Goal: Transaction & Acquisition: Purchase product/service

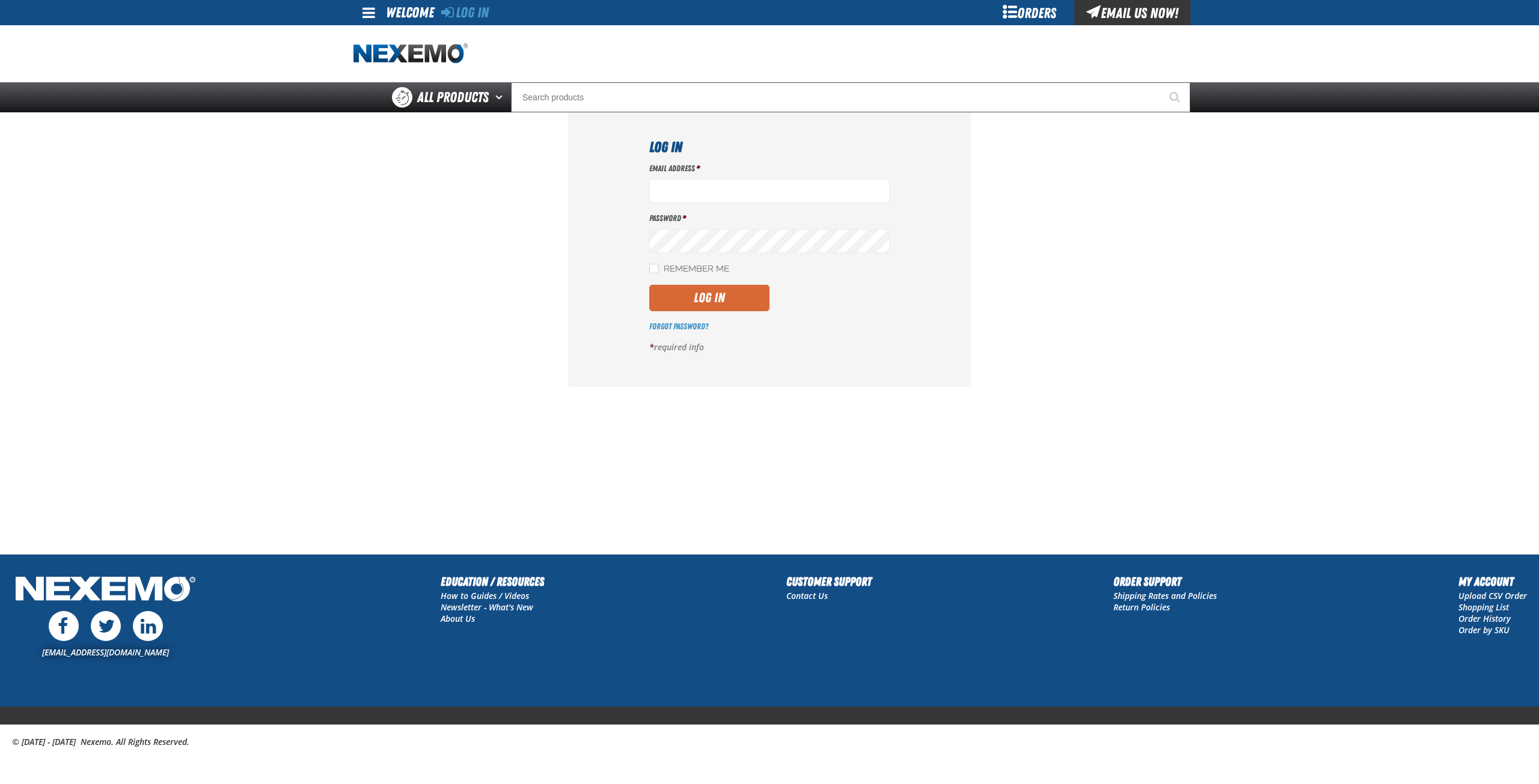
type input "gclinton@vtaig.com"
click at [735, 295] on button "Log In" at bounding box center [709, 298] width 120 height 27
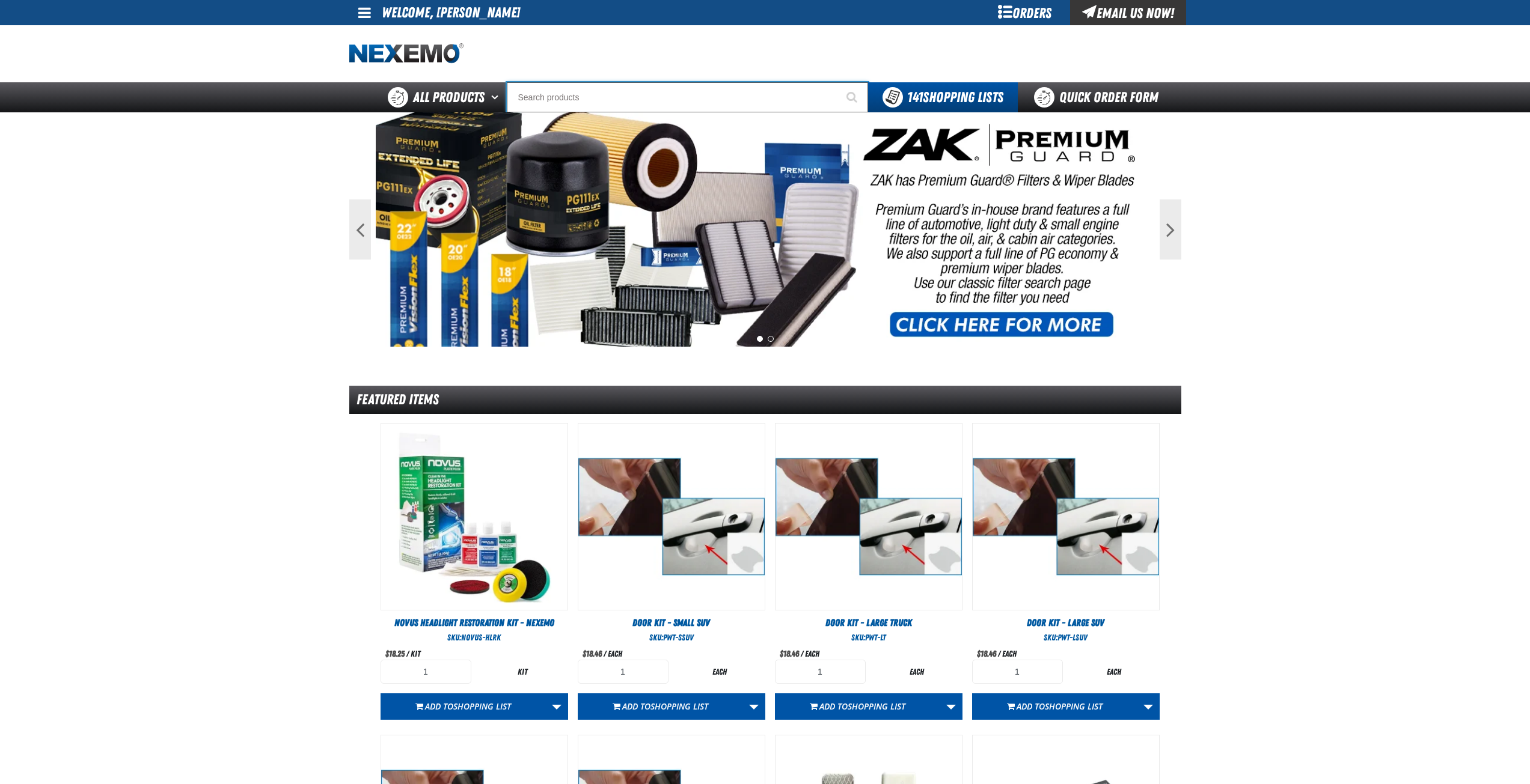
click at [550, 90] on input "Search" at bounding box center [688, 98] width 361 height 30
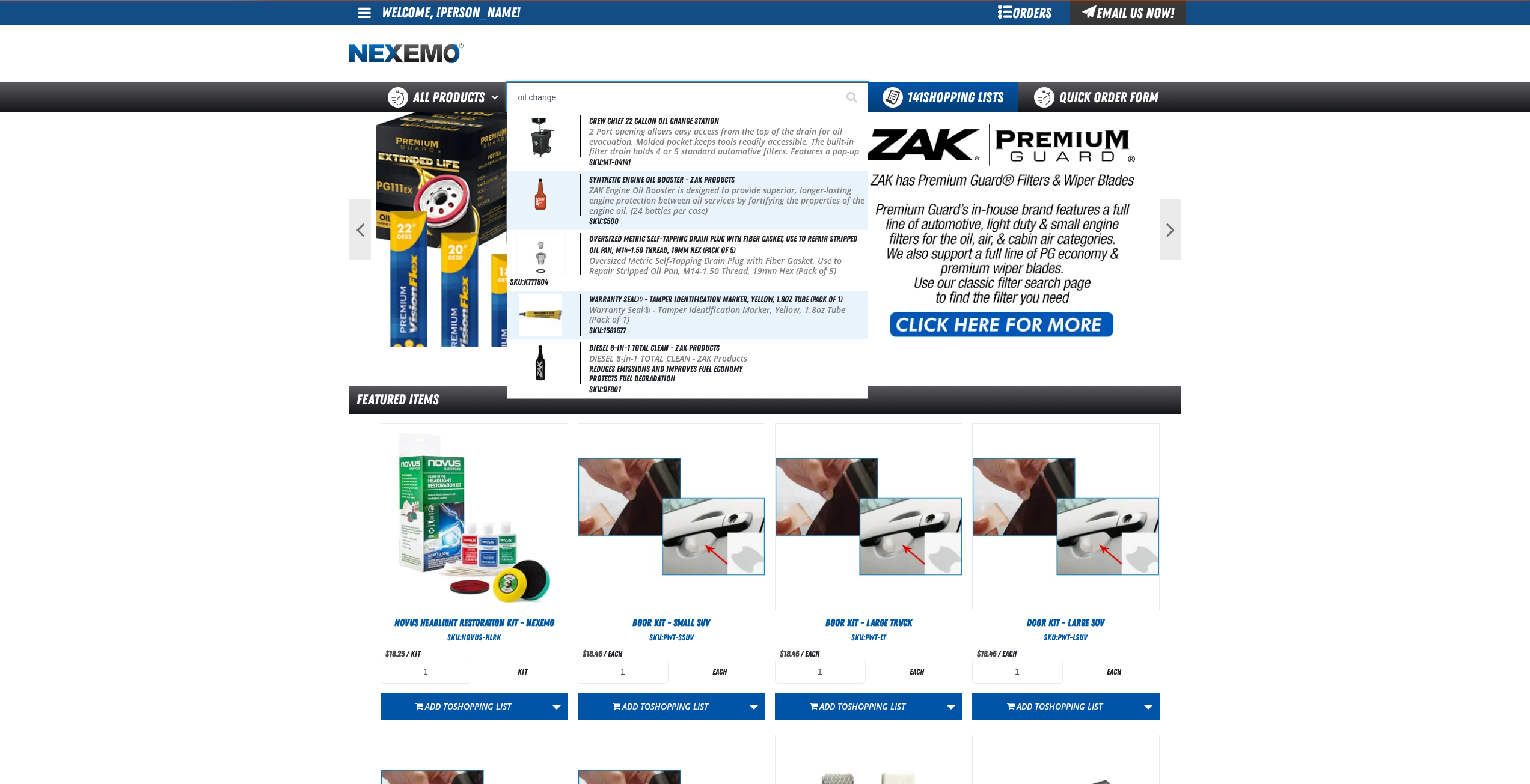
type input "oil change"
click at [838, 83] on button "Start Searching" at bounding box center [853, 98] width 30 height 30
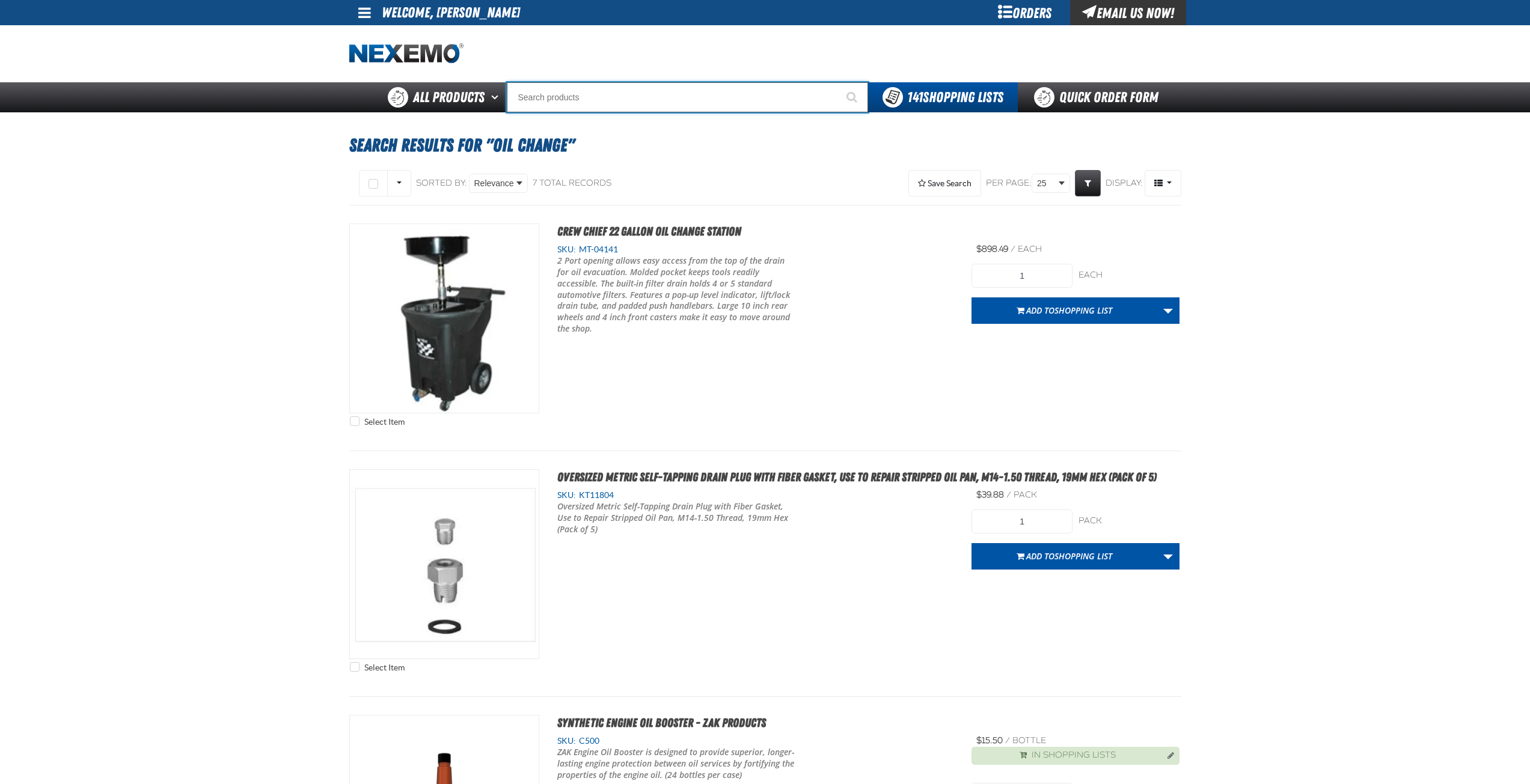
click at [553, 95] on input "Search" at bounding box center [688, 98] width 361 height 30
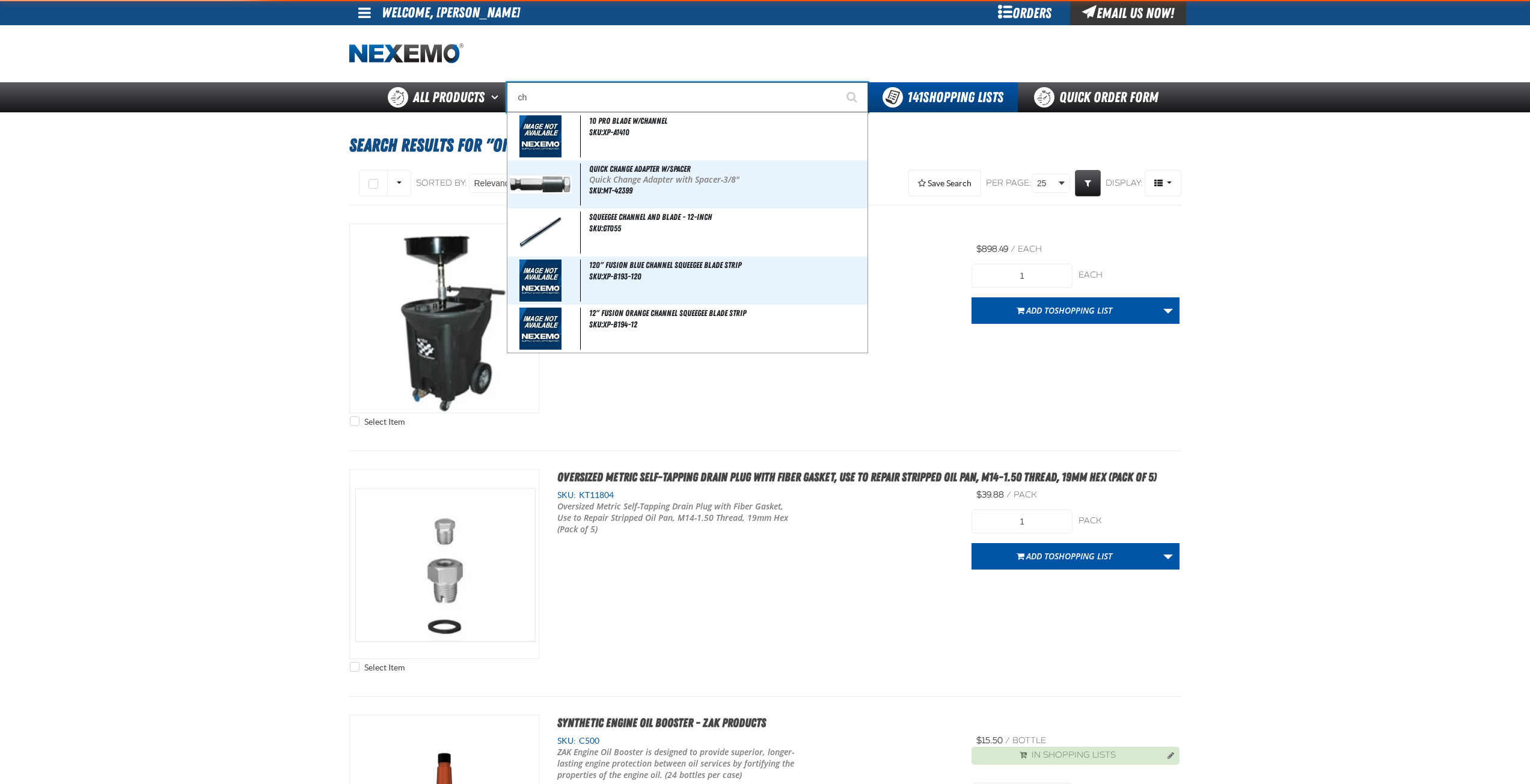
type input "c"
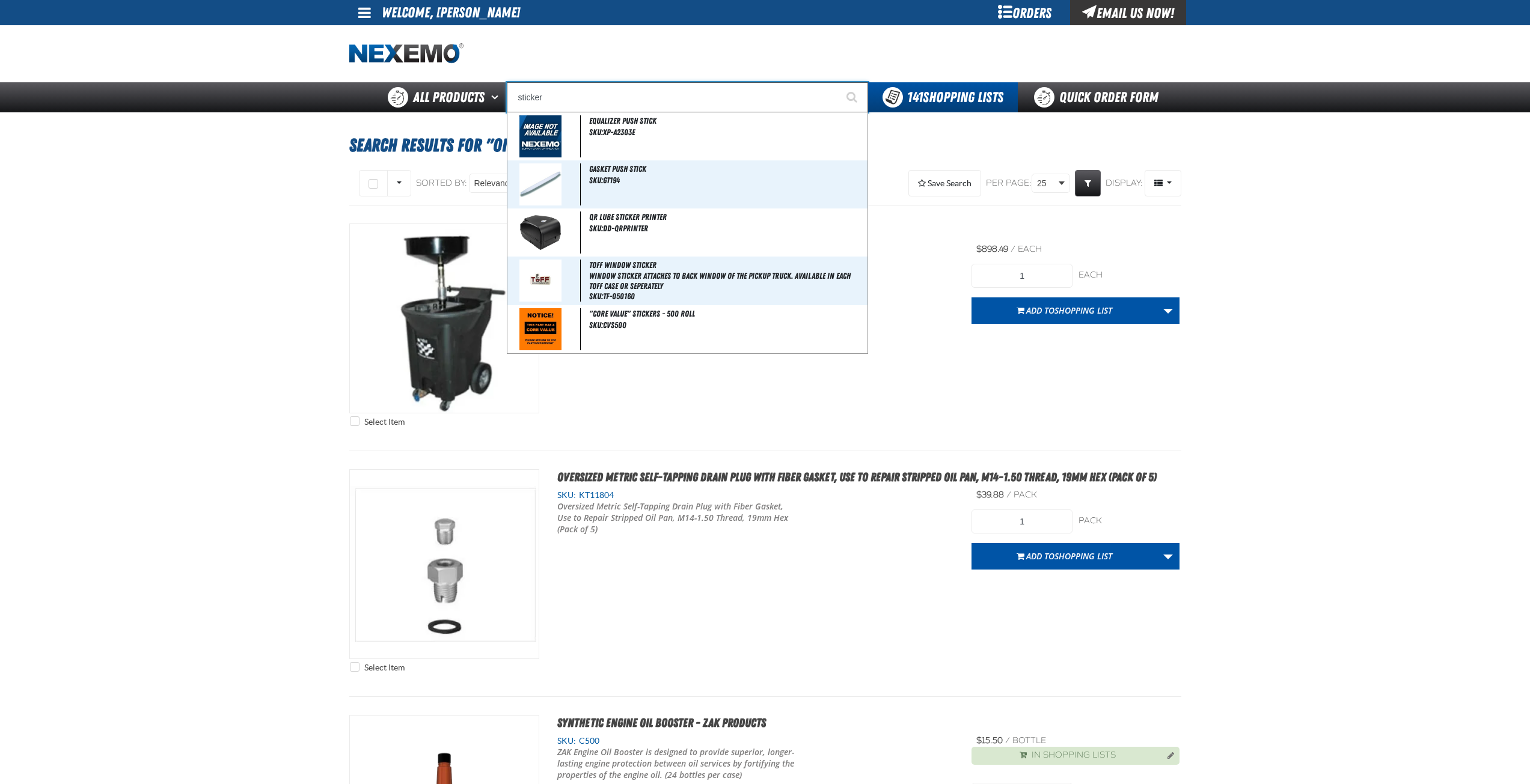
type input "sticker"
click at [838, 83] on button "Start Searching" at bounding box center [853, 98] width 30 height 30
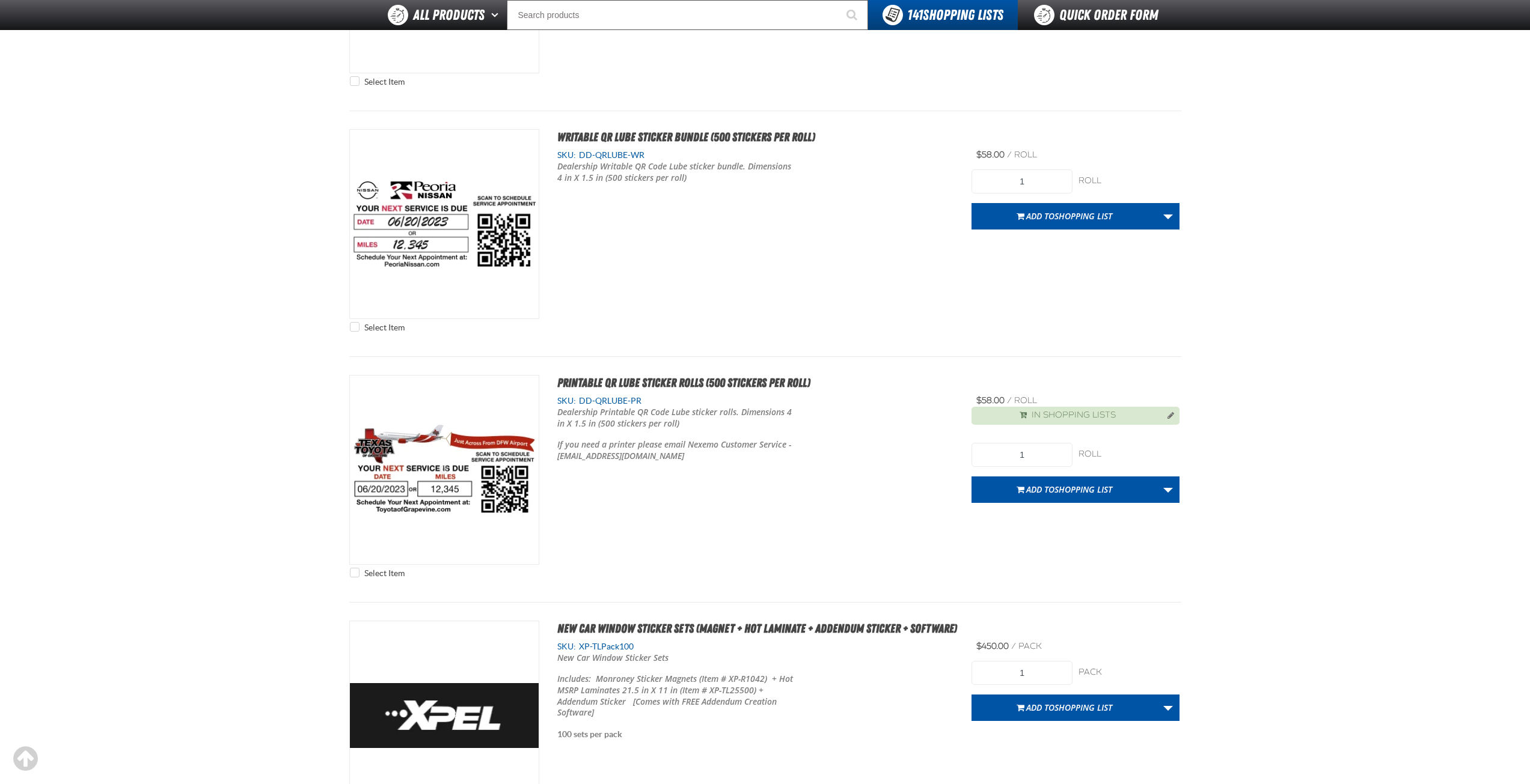
scroll to position [2284, 0]
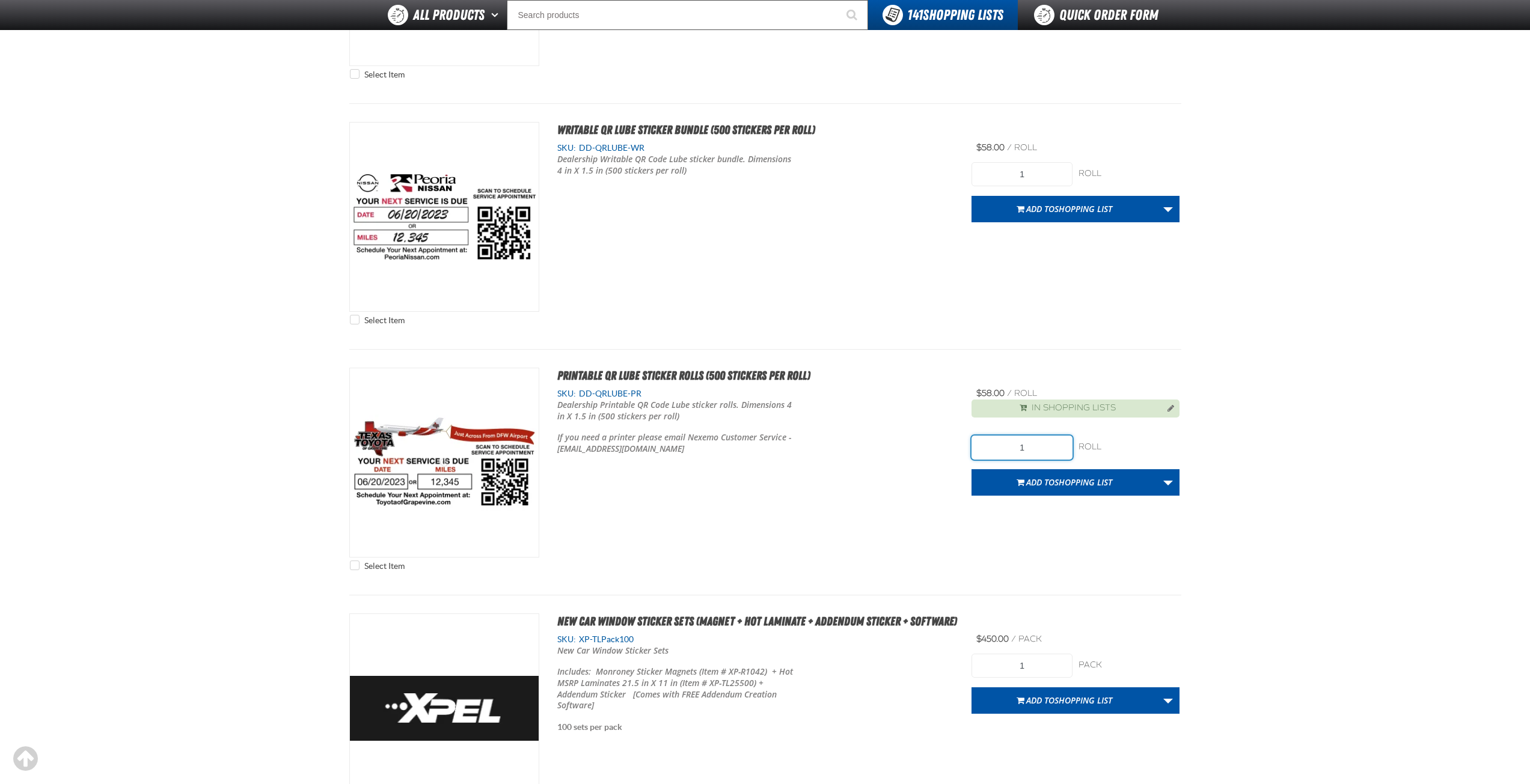
drag, startPoint x: 1052, startPoint y: 446, endPoint x: 951, endPoint y: 444, distance: 101.0
click at [951, 444] on div "Select Item Printable QR Lube Sticker Rolls (500 stickers per roll) SKU: DD-QRL…" at bounding box center [765, 472] width 833 height 209
click at [952, 449] on div "Dealership Printable QR Code Lube sticker rolls. Dimensions 4 in X 1.5 in (500 …" at bounding box center [756, 427] width 397 height 55
drag, startPoint x: 1047, startPoint y: 451, endPoint x: 963, endPoint y: 448, distance: 84.1
click at [968, 448] on div "Select Item Printable QR Lube Sticker Rolls (500 stickers per roll) SKU: DD-QRL…" at bounding box center [765, 472] width 833 height 209
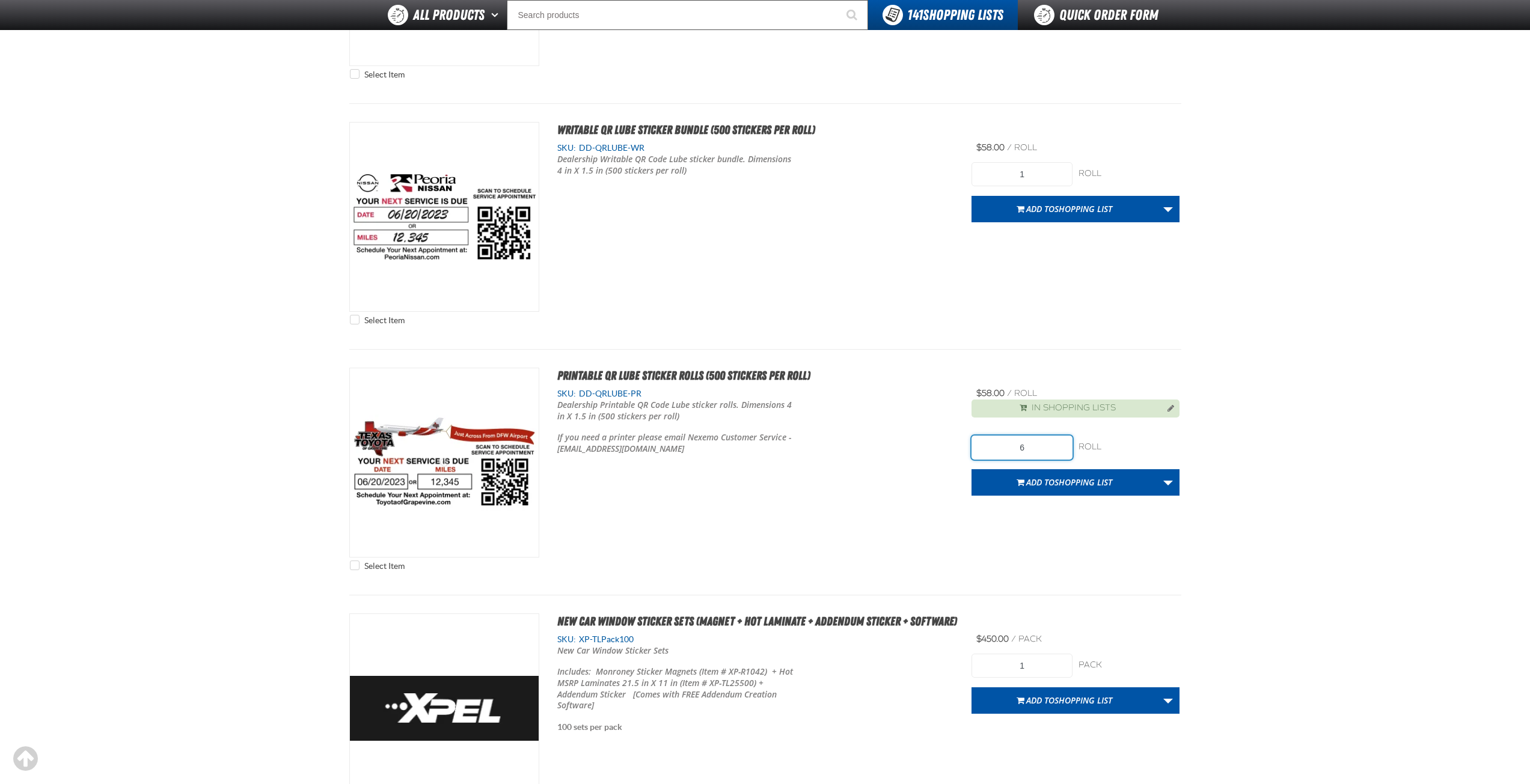
type input "6"
click at [950, 452] on div "Dealership Printable QR Code Lube sticker rolls. Dimensions 4 in X 1.5 in (500 …" at bounding box center [756, 427] width 397 height 55
drag, startPoint x: 581, startPoint y: 394, endPoint x: 640, endPoint y: 399, distance: 59.2
click at [644, 398] on div "SKU: DD-QRLUBE-PR" at bounding box center [756, 394] width 397 height 12
copy span "DD-QRLUBE-PR"
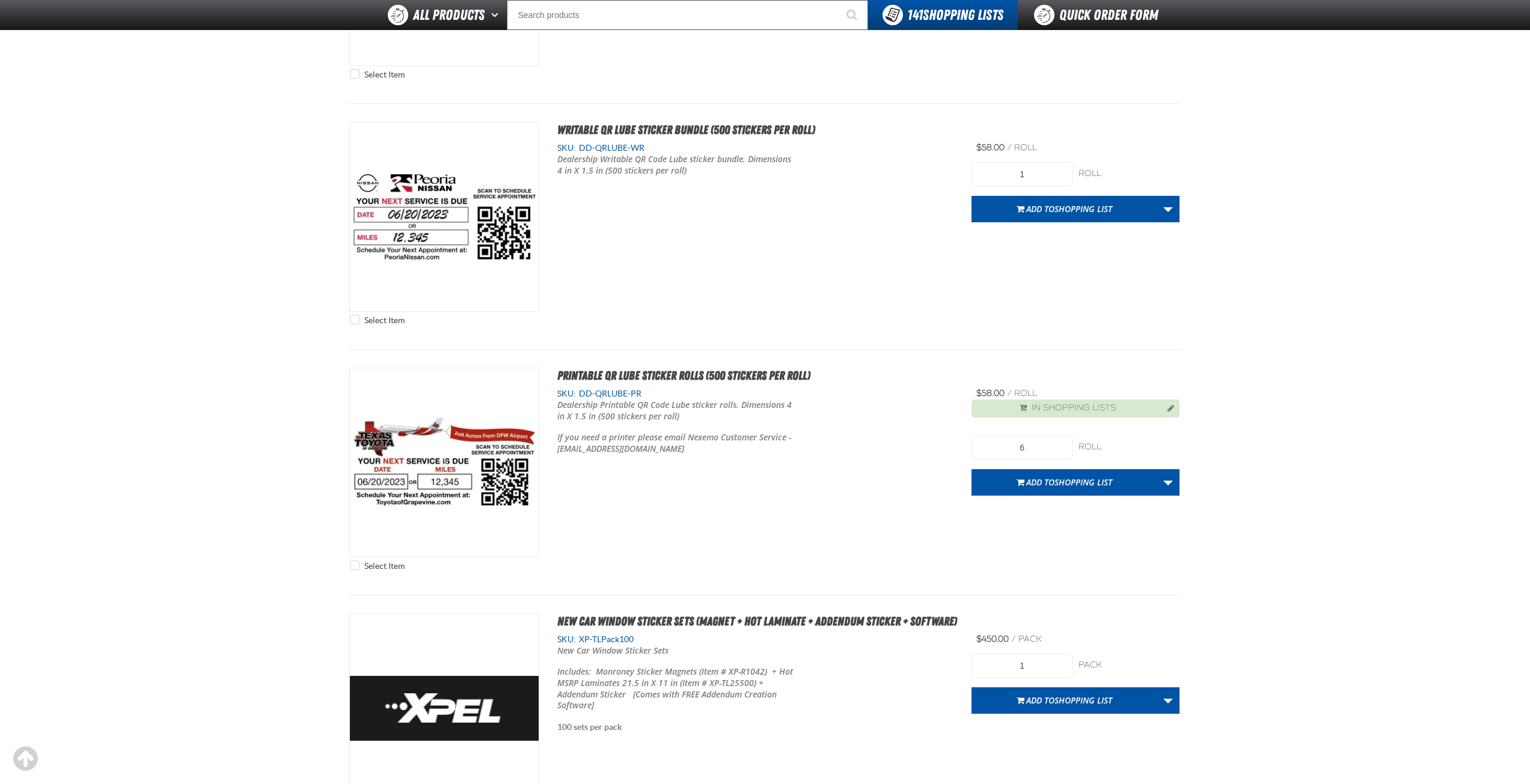
click at [914, 515] on div "Select Item Printable QR Lube Sticker Rolls (500 stickers per roll) SKU: DD-QRL…" at bounding box center [765, 472] width 833 height 209
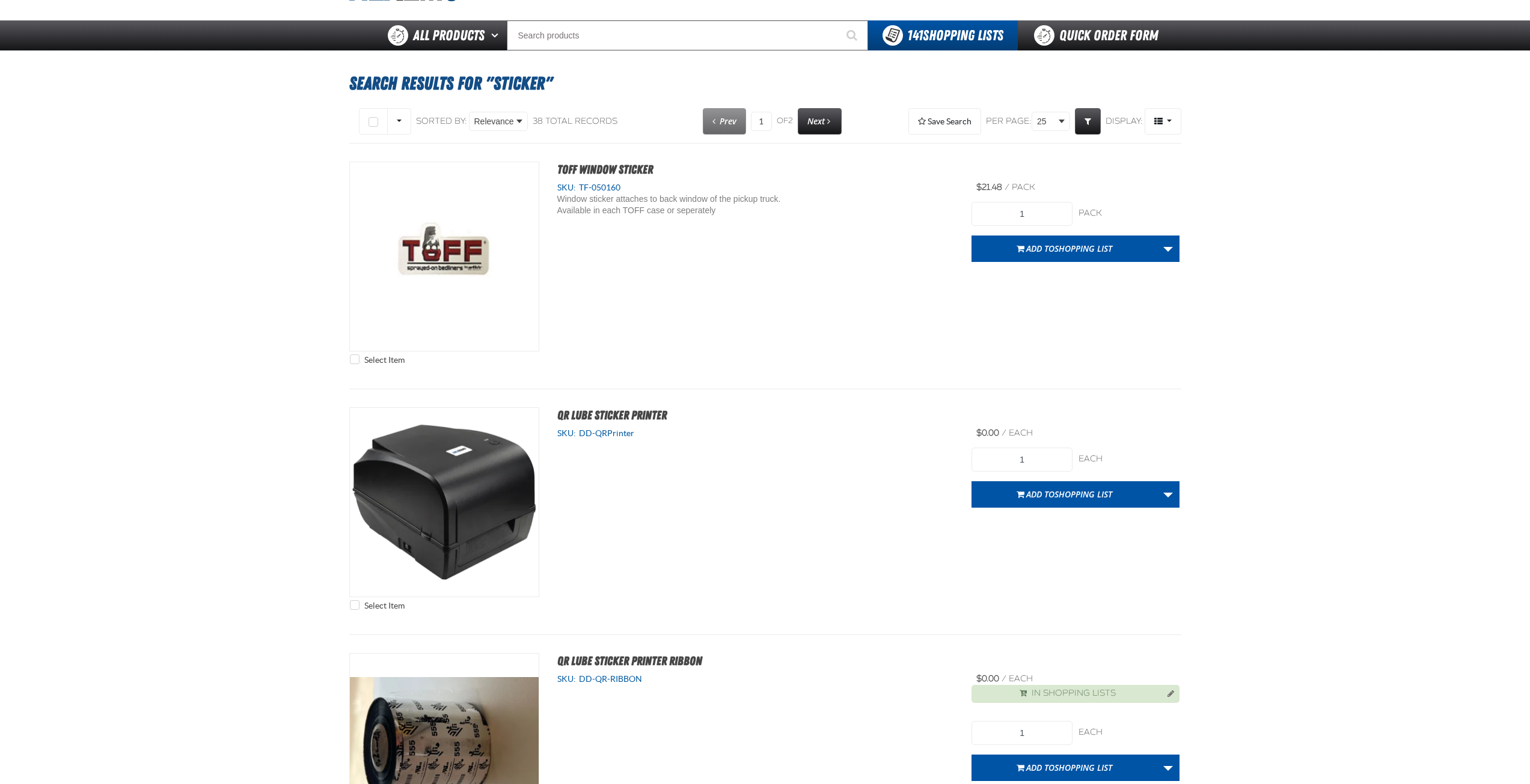
scroll to position [0, 0]
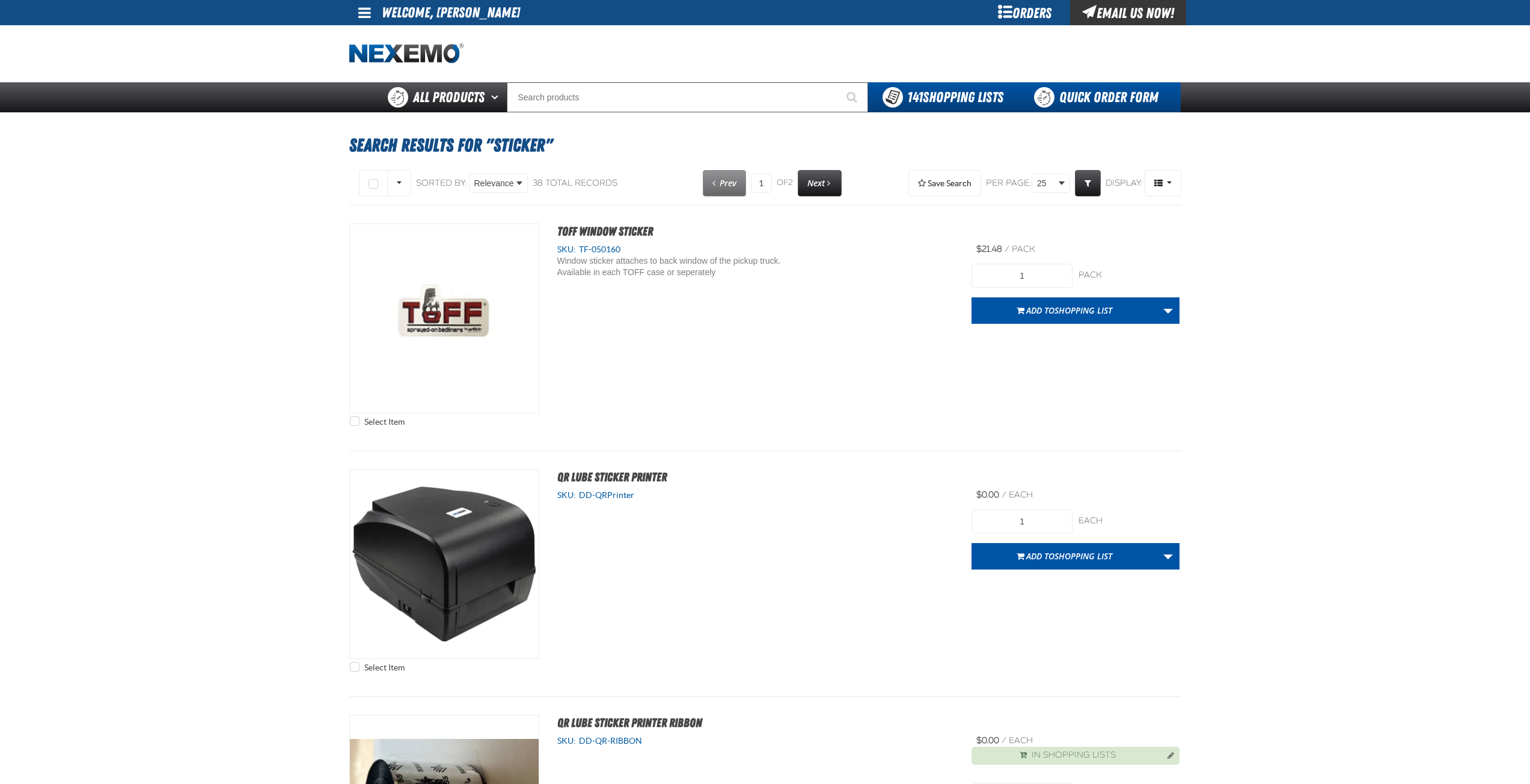
click at [1074, 100] on link "Quick Order Form" at bounding box center [1099, 98] width 163 height 30
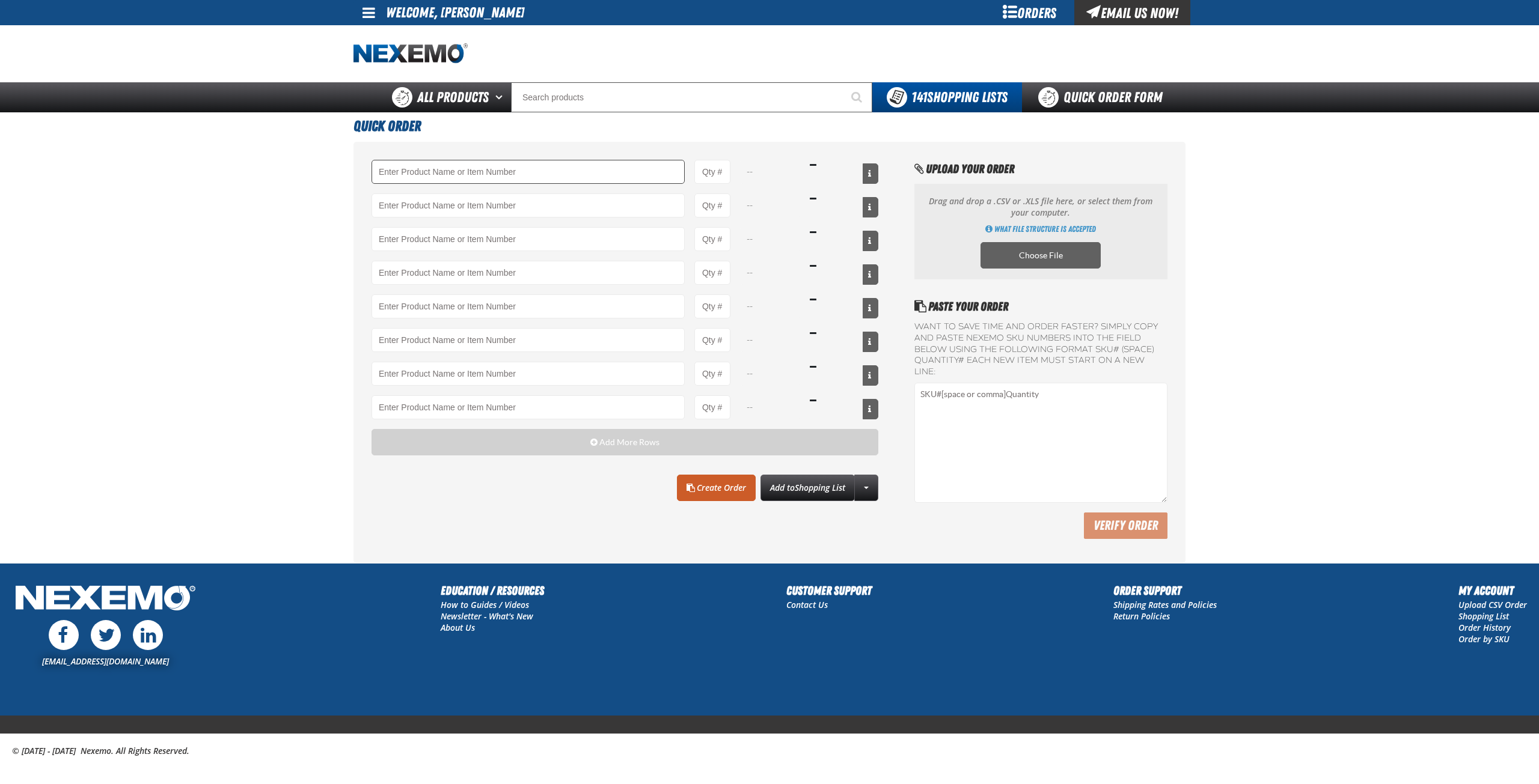
click at [393, 166] on input "Product" at bounding box center [529, 172] width 314 height 24
drag, startPoint x: 384, startPoint y: 166, endPoint x: 378, endPoint y: 165, distance: 6.1
click at [265, 267] on main "Quick Order DD-QRLUBE-PR -- -- -- -- -- -- -- -- Add More Rows Clear All" at bounding box center [770, 337] width 1539 height 451
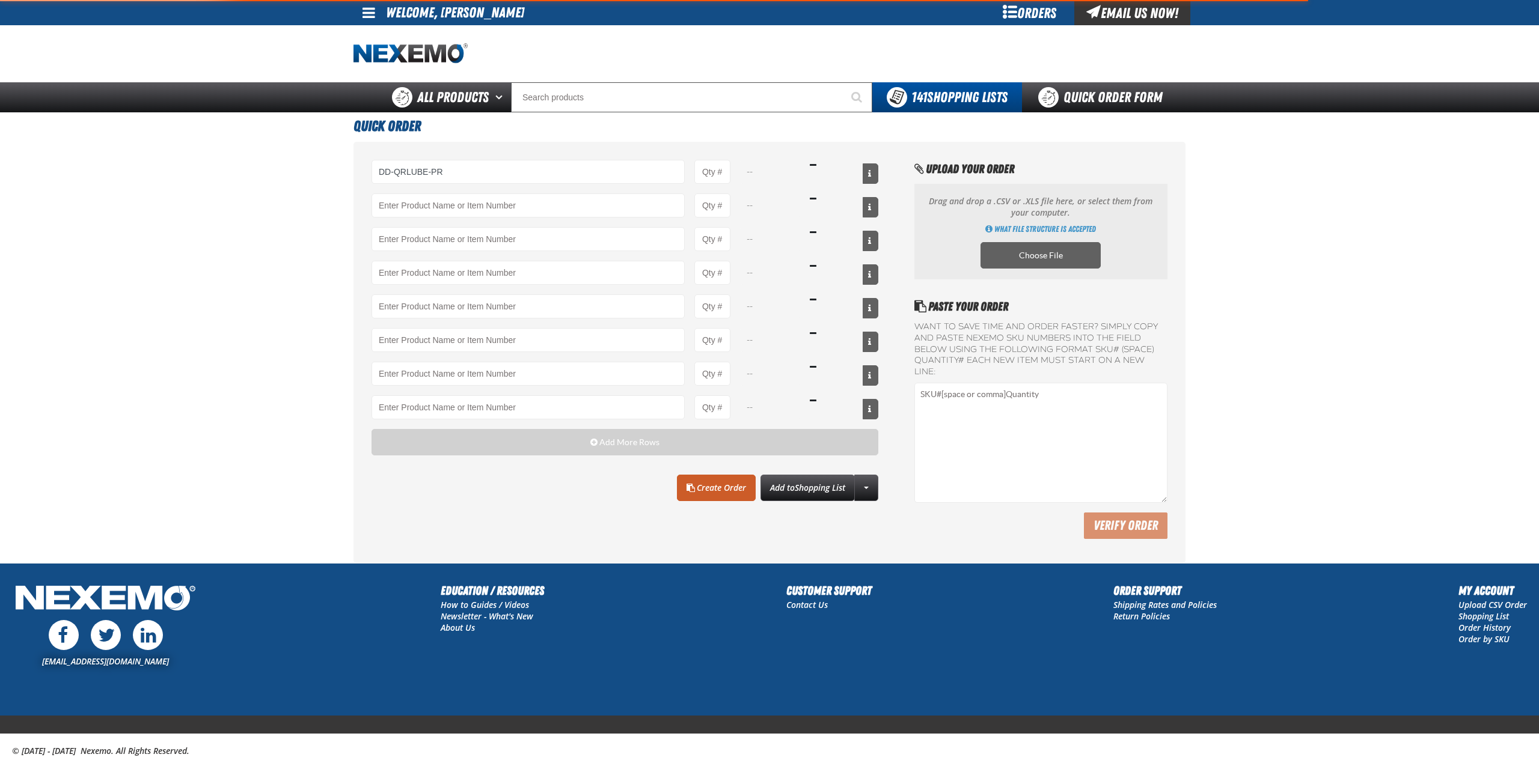
type input "DD-QRLUBE-PR - Printable QR Lube Sticker Rolls (500 stickers per roll)"
type input "1"
select select "roll"
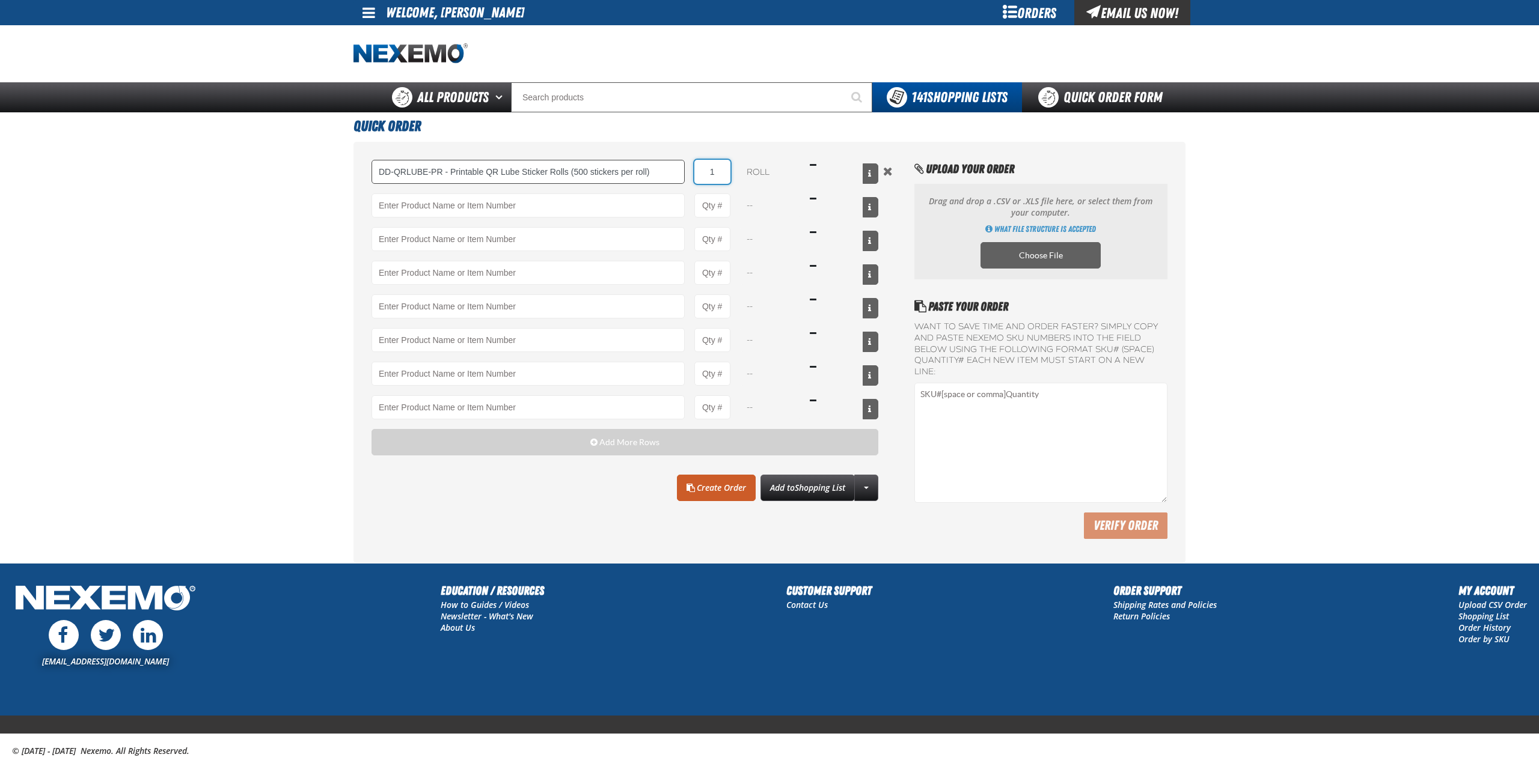
drag, startPoint x: 722, startPoint y: 175, endPoint x: 685, endPoint y: 177, distance: 37.1
click at [685, 177] on div "DD-QRLUBE-PR - Printable QR Lube Sticker Rolls (500 stickers per roll) 1 roll $…" at bounding box center [625, 172] width 507 height 24
type input "6"
click at [264, 258] on main "Quick Order DD-QRLUBE-PR - Printable QR Lube Sticker Rolls (500 stickers per ro…" at bounding box center [770, 337] width 1539 height 451
click at [734, 487] on link "Create Order" at bounding box center [716, 488] width 79 height 27
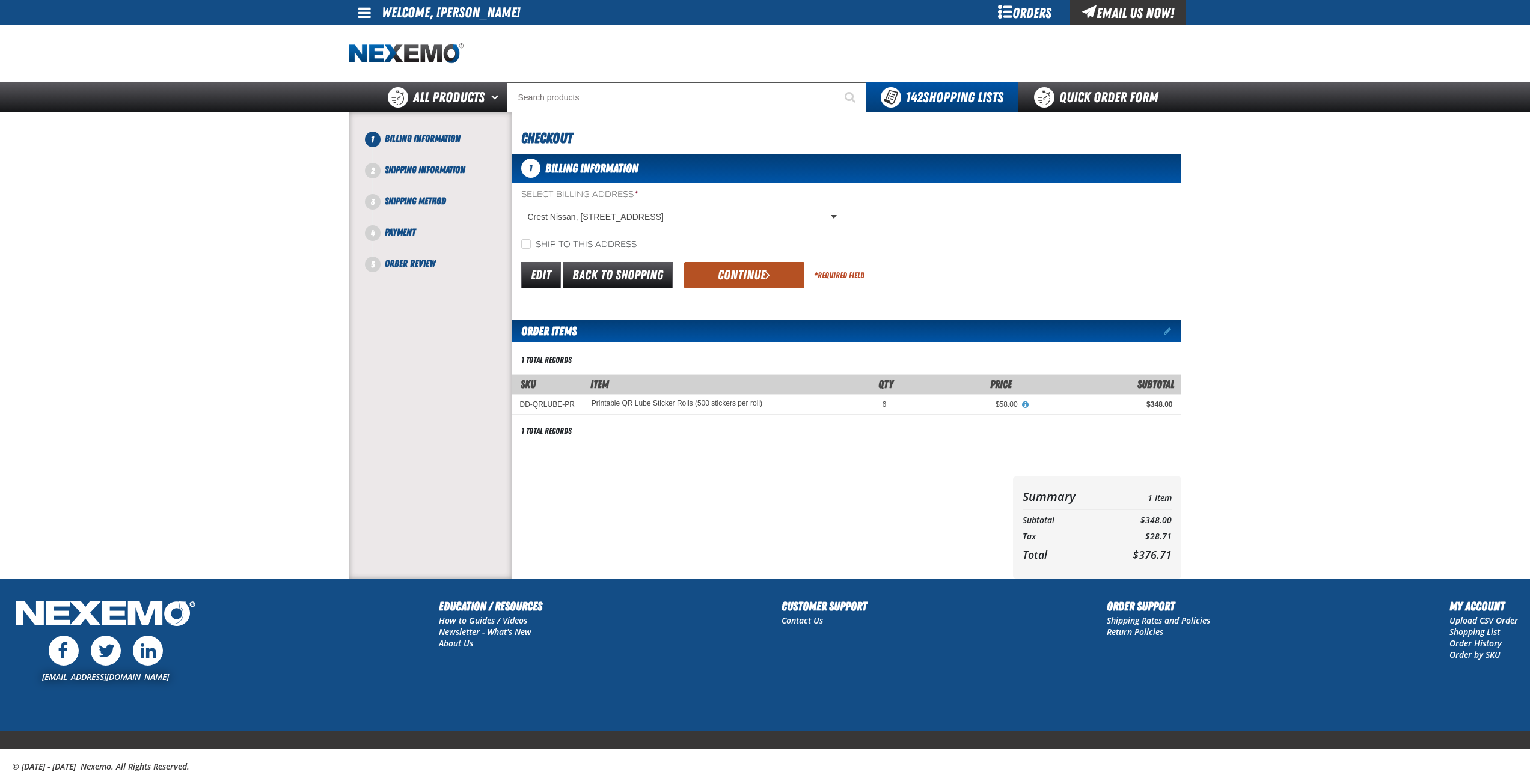
click at [729, 275] on button "Continue" at bounding box center [745, 275] width 120 height 27
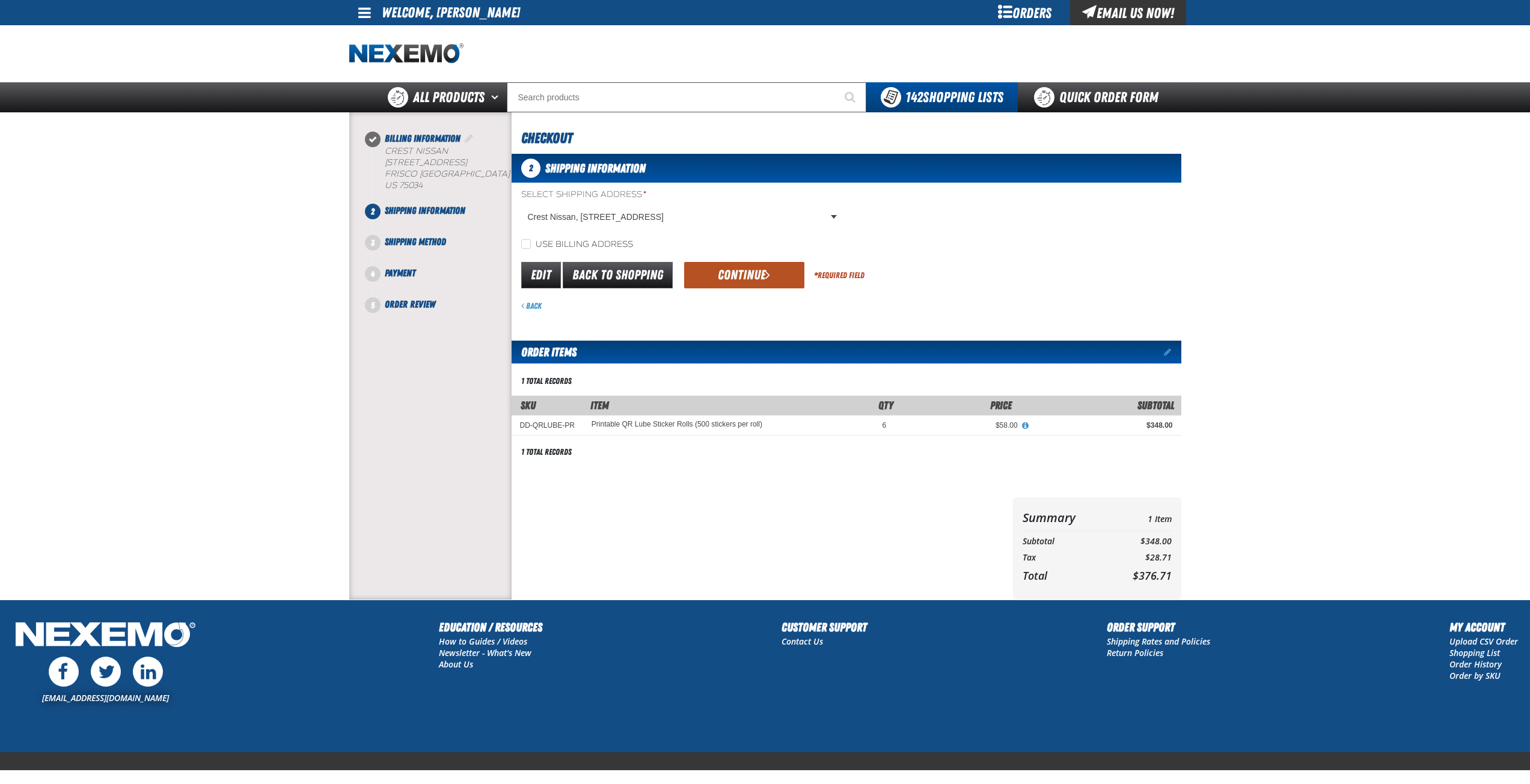
click at [770, 278] on button "Continue" at bounding box center [745, 275] width 120 height 27
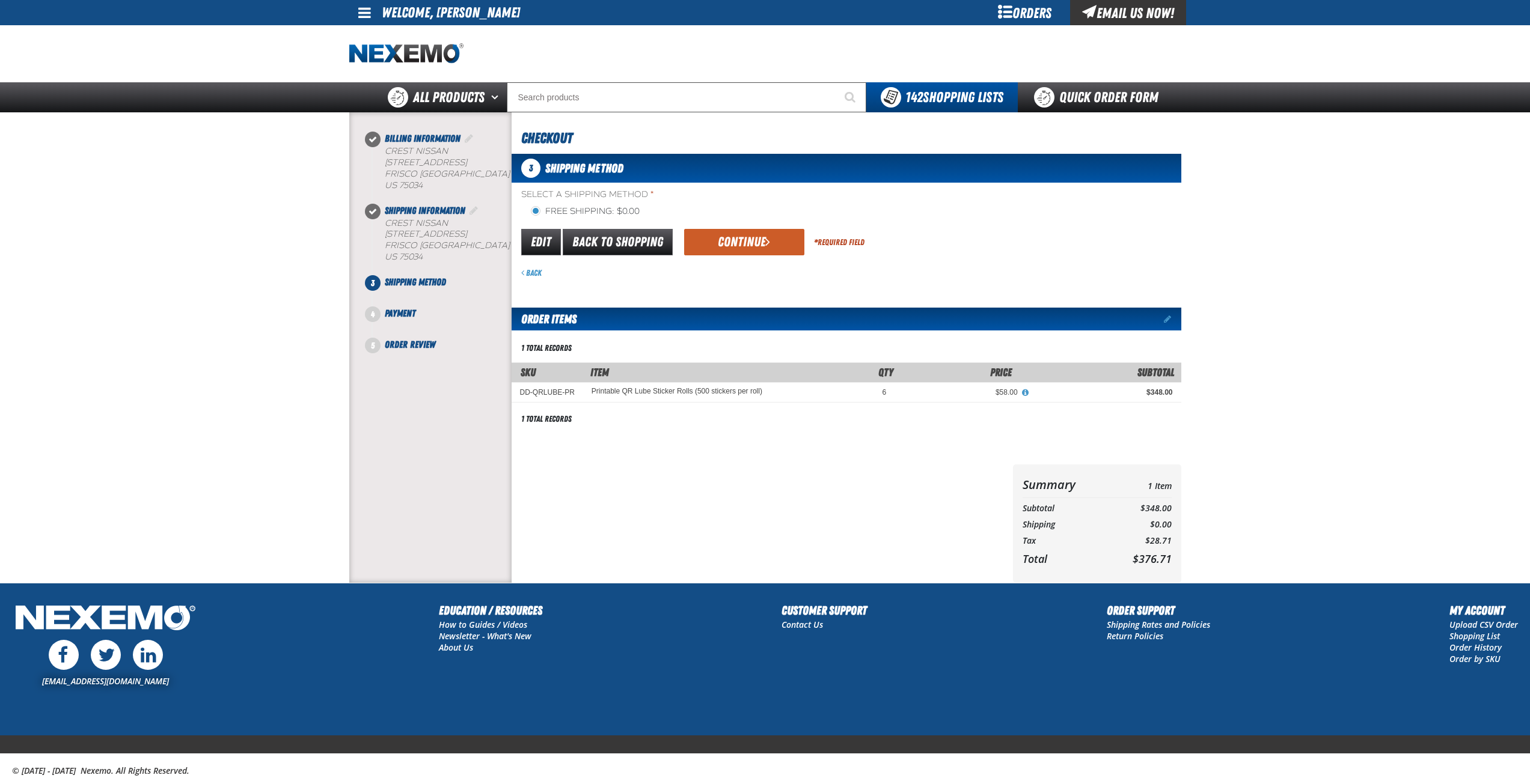
click at [764, 244] on button "Continue" at bounding box center [745, 242] width 120 height 27
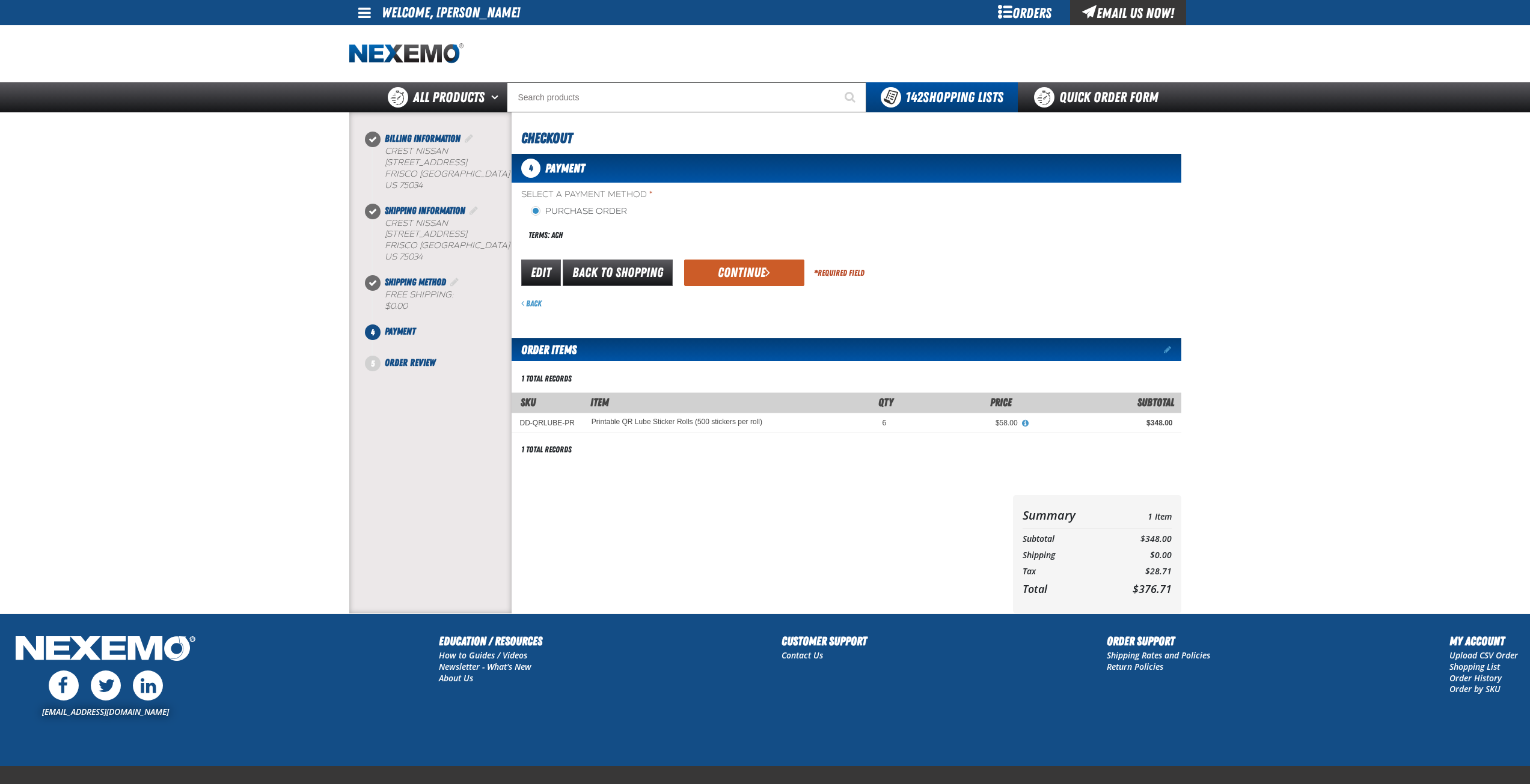
click at [760, 270] on button "Continue" at bounding box center [745, 272] width 120 height 27
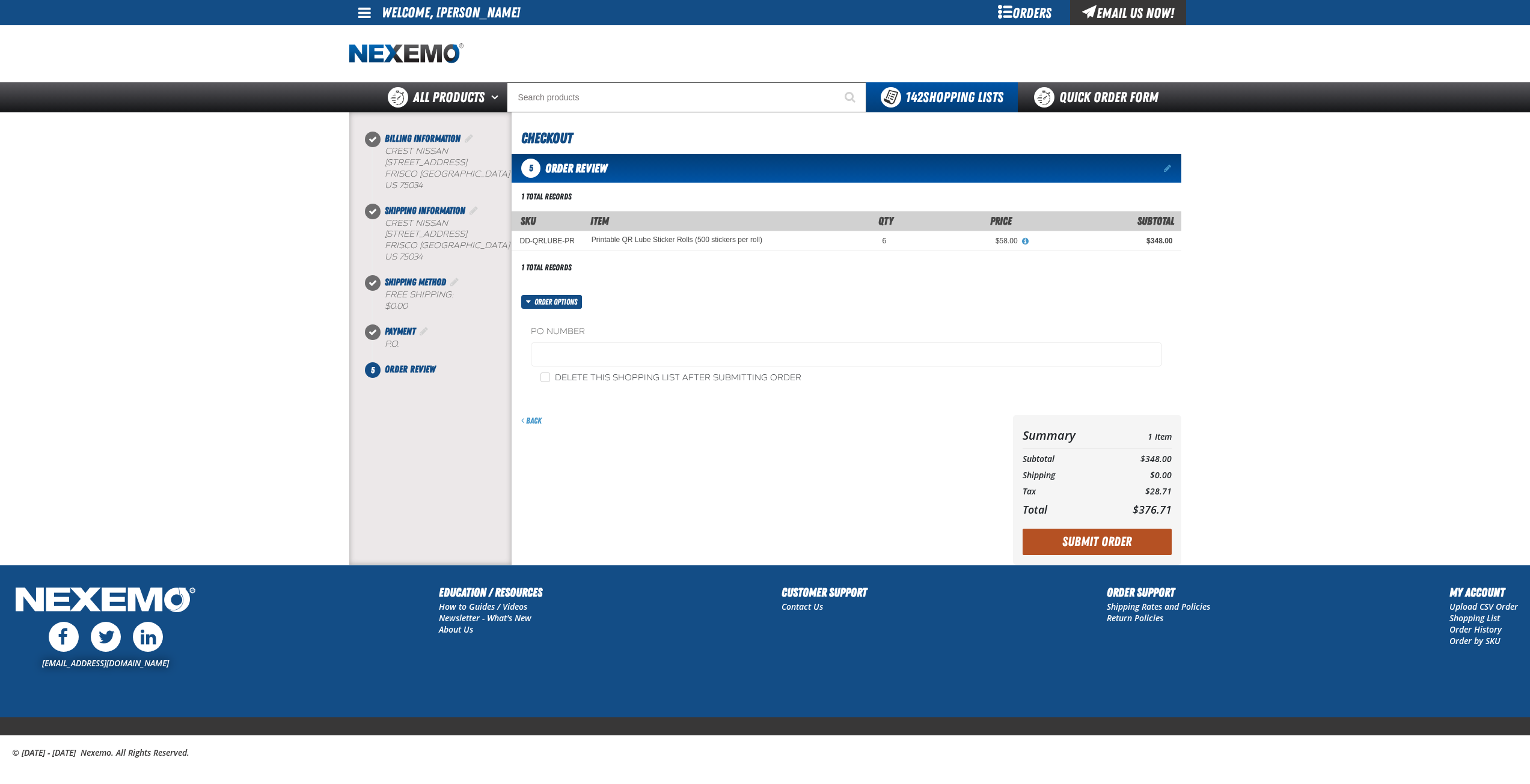
click at [1135, 539] on button "Submit Order" at bounding box center [1097, 541] width 149 height 27
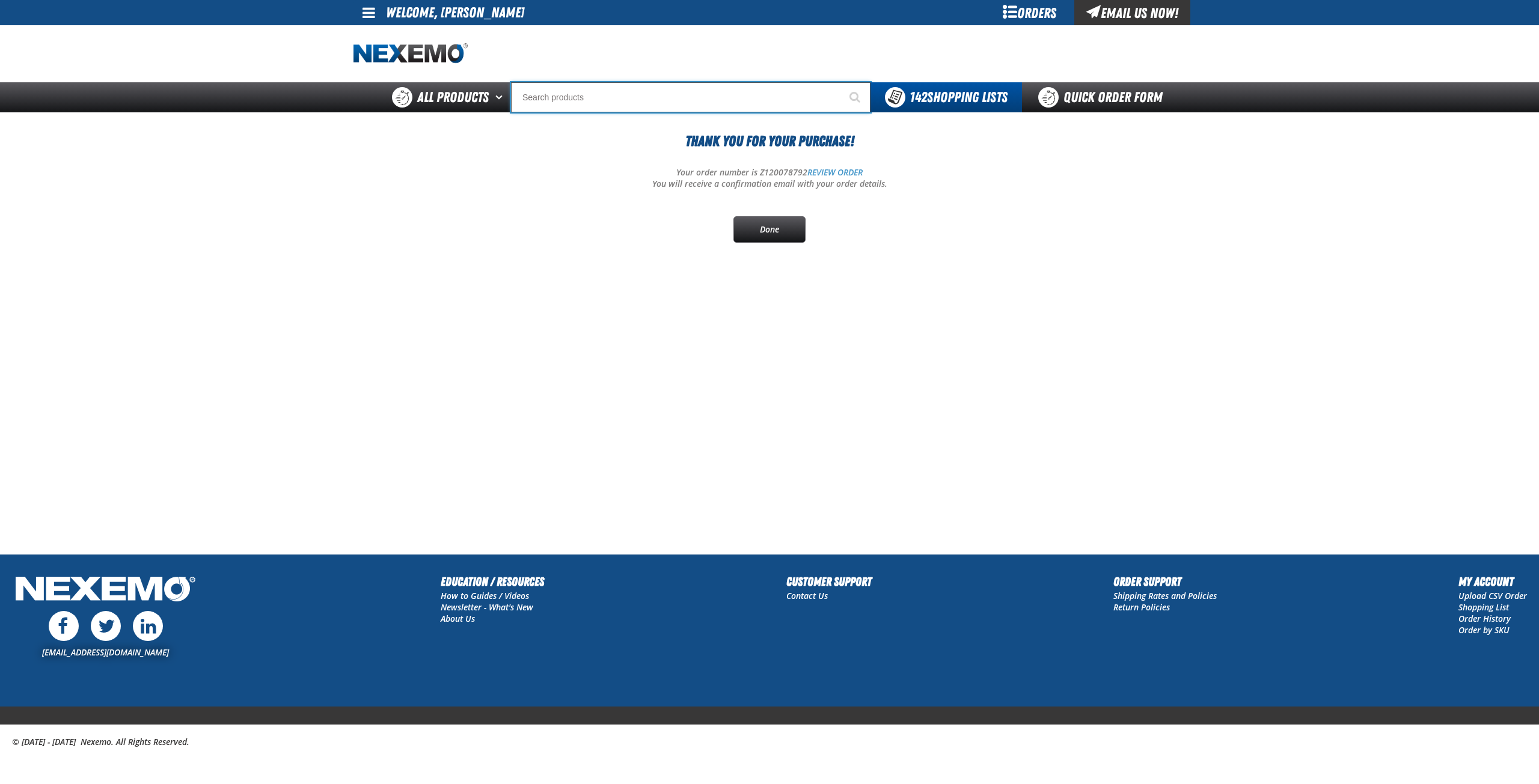
click at [602, 97] on input "Search" at bounding box center [691, 98] width 359 height 30
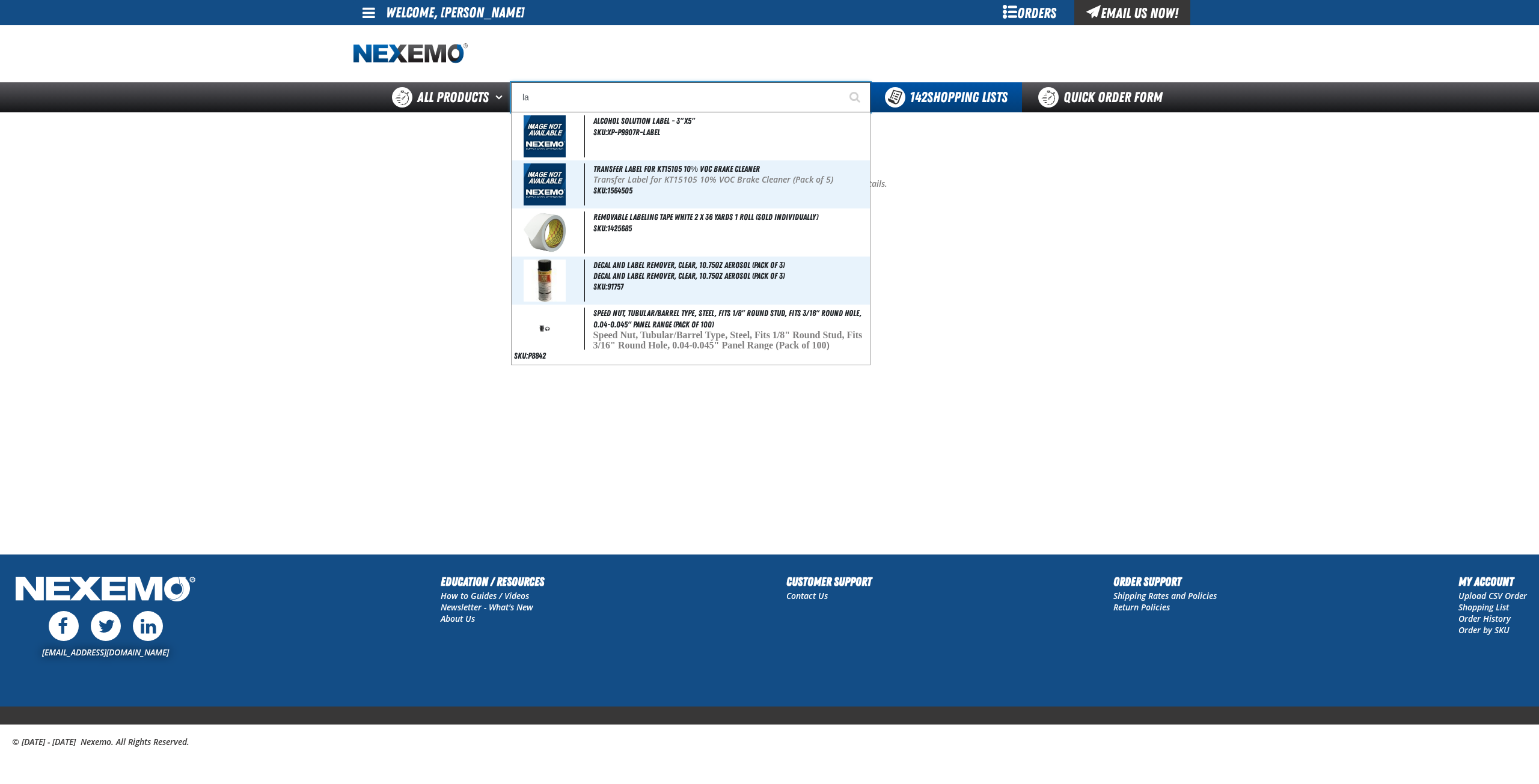
type input "l"
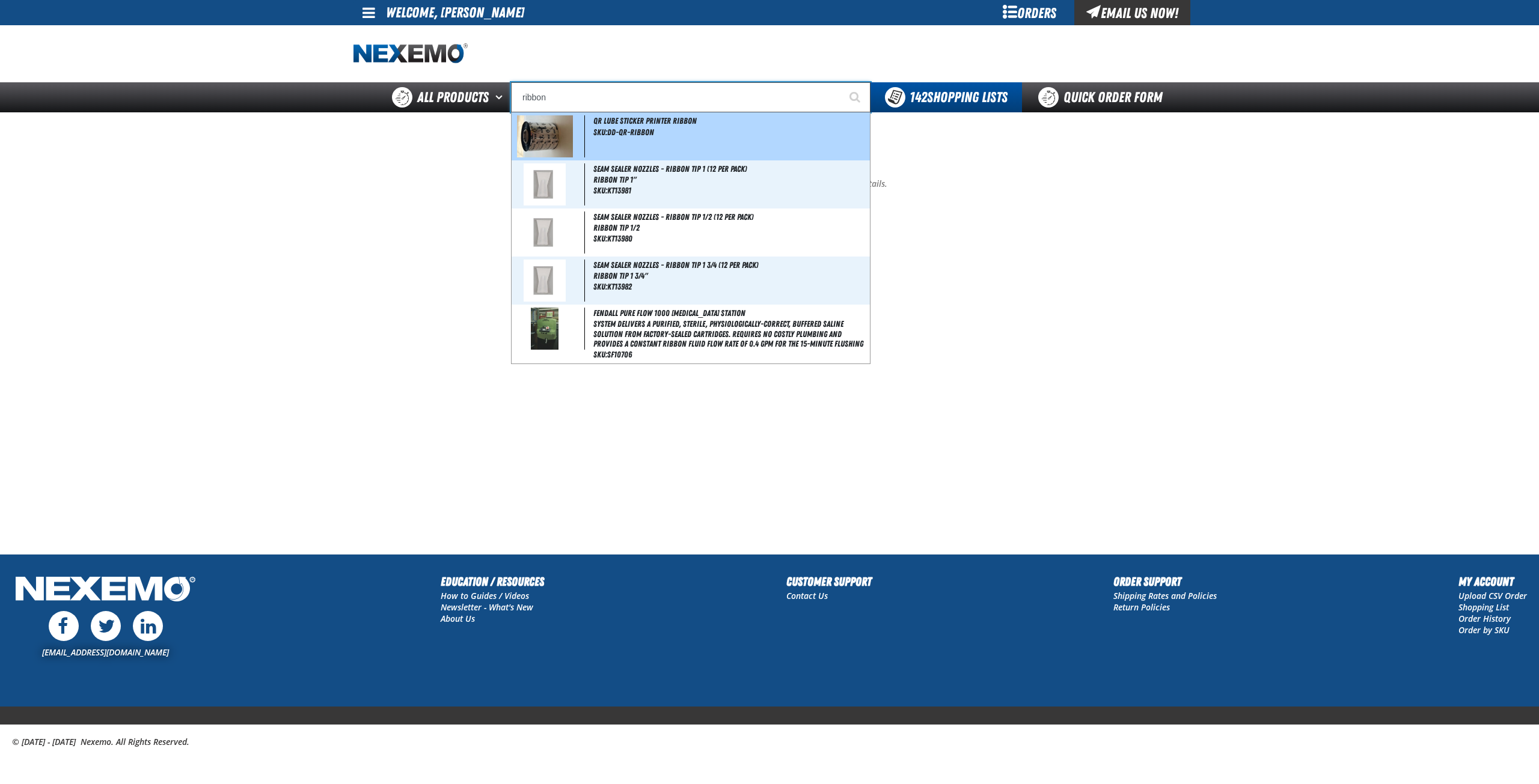
click at [668, 126] on div "QR Lube Sticker Printer Ribbon SKU:DD-QR-RIBBON" at bounding box center [691, 136] width 358 height 48
type input "QR Lube Sticker Printer Ribbon"
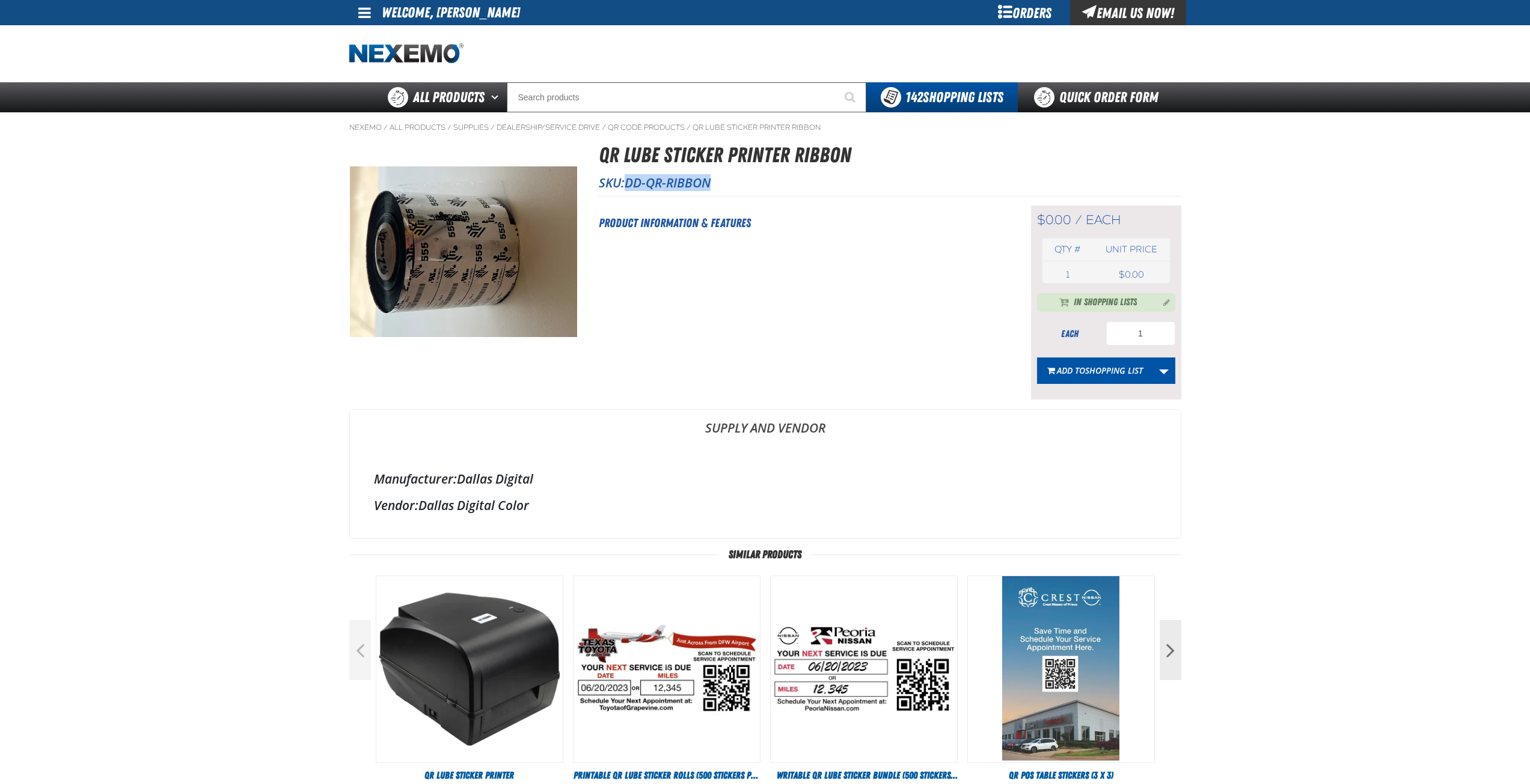
drag, startPoint x: 629, startPoint y: 181, endPoint x: 703, endPoint y: 185, distance: 74.1
click at [710, 183] on span "DD-QR-RIBBON" at bounding box center [667, 182] width 86 height 17
copy span "DD-QR-RIBBON"
click at [1105, 98] on link "Quick Order Form" at bounding box center [1099, 98] width 163 height 30
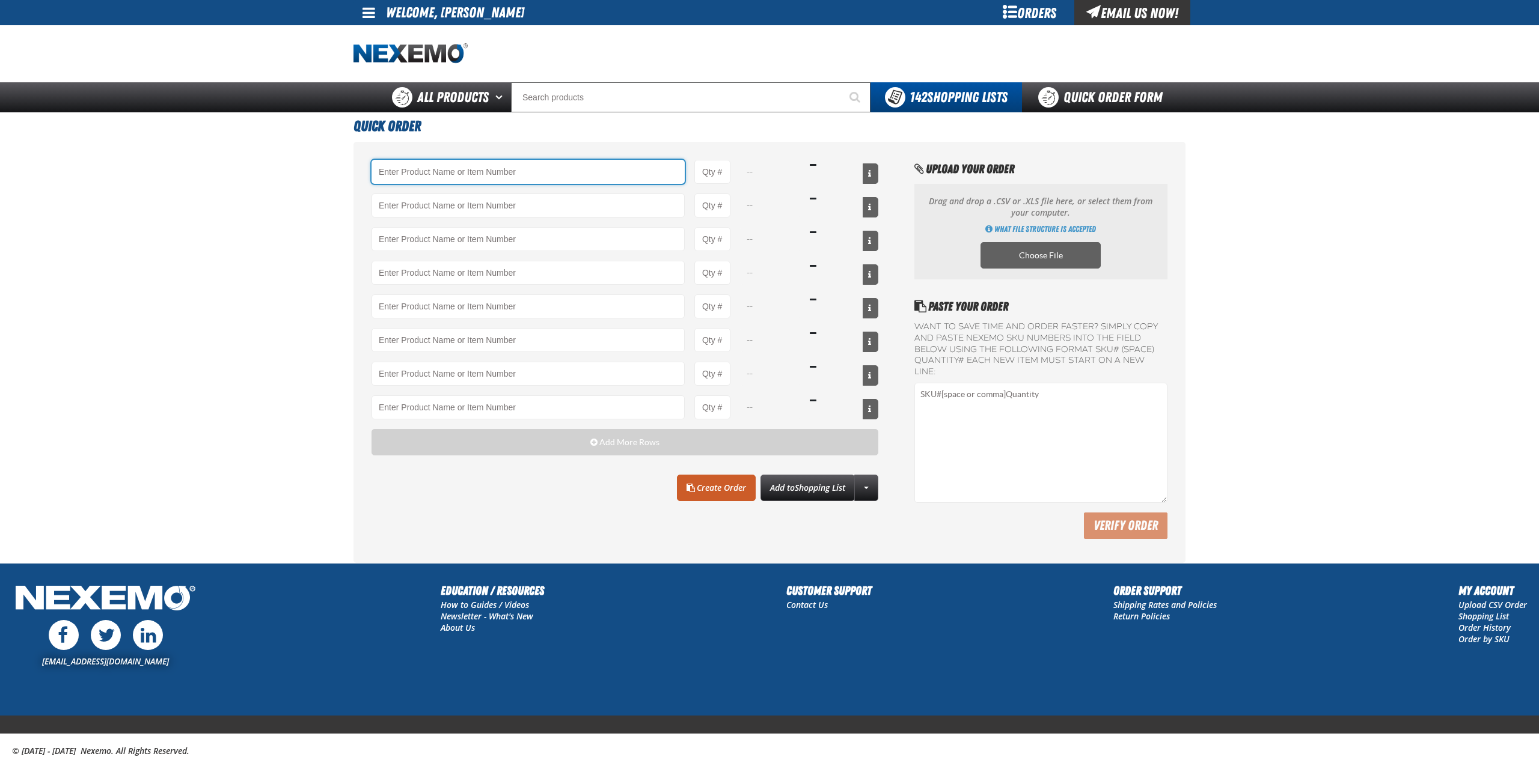
click at [397, 176] on input "Product" at bounding box center [529, 172] width 314 height 24
paste input "DD-QR-RIBBON"
drag, startPoint x: 249, startPoint y: 304, endPoint x: 309, endPoint y: 297, distance: 60.4
click at [249, 304] on main "Quick Order DD-QR-RIBBON -- -- -- -- -- -- -- -- Add More Rows Clear All" at bounding box center [770, 337] width 1539 height 451
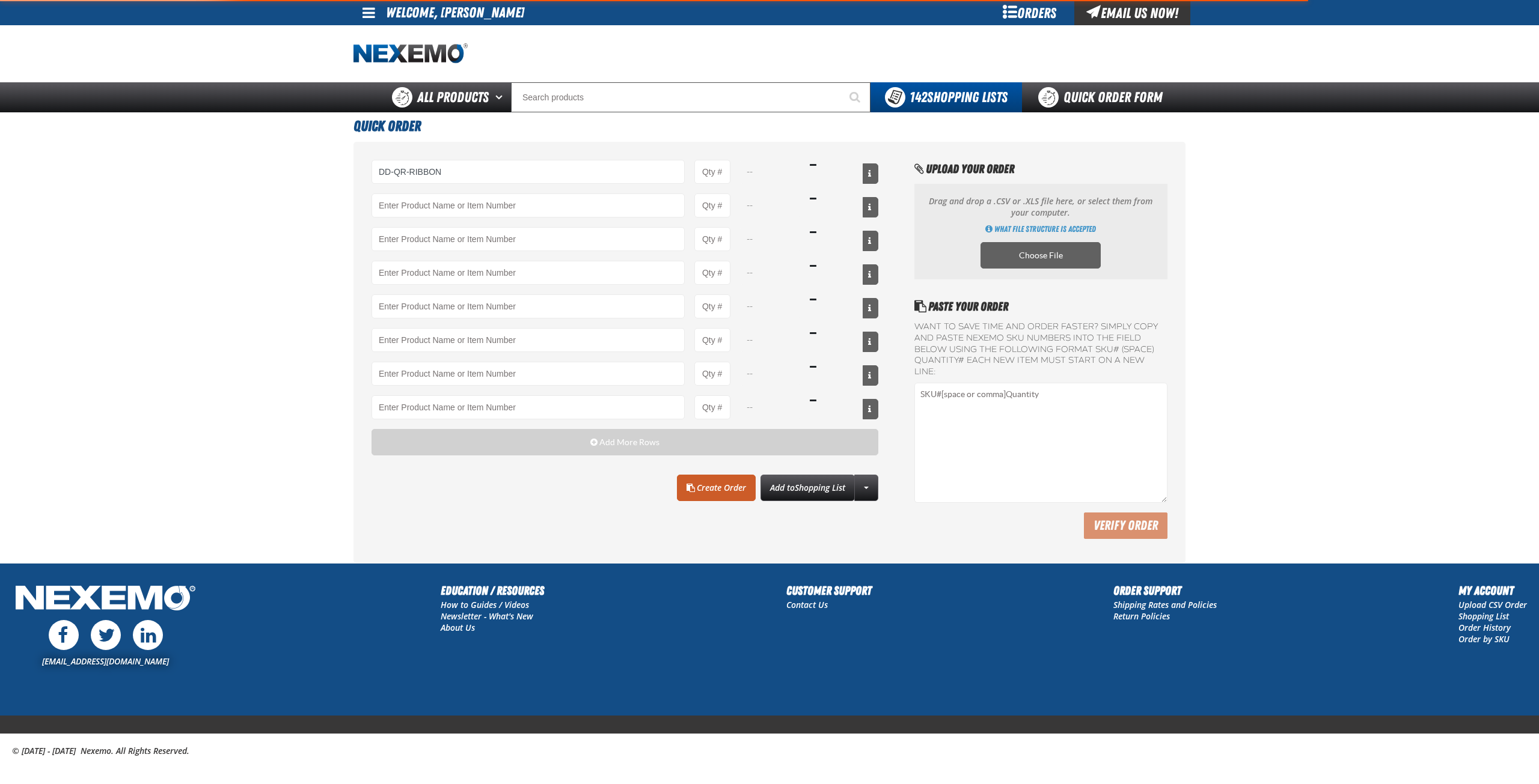
type input "DD-QR-RIBBON - QR Lube Sticker Printer Ribbon"
type input "1"
select select "each"
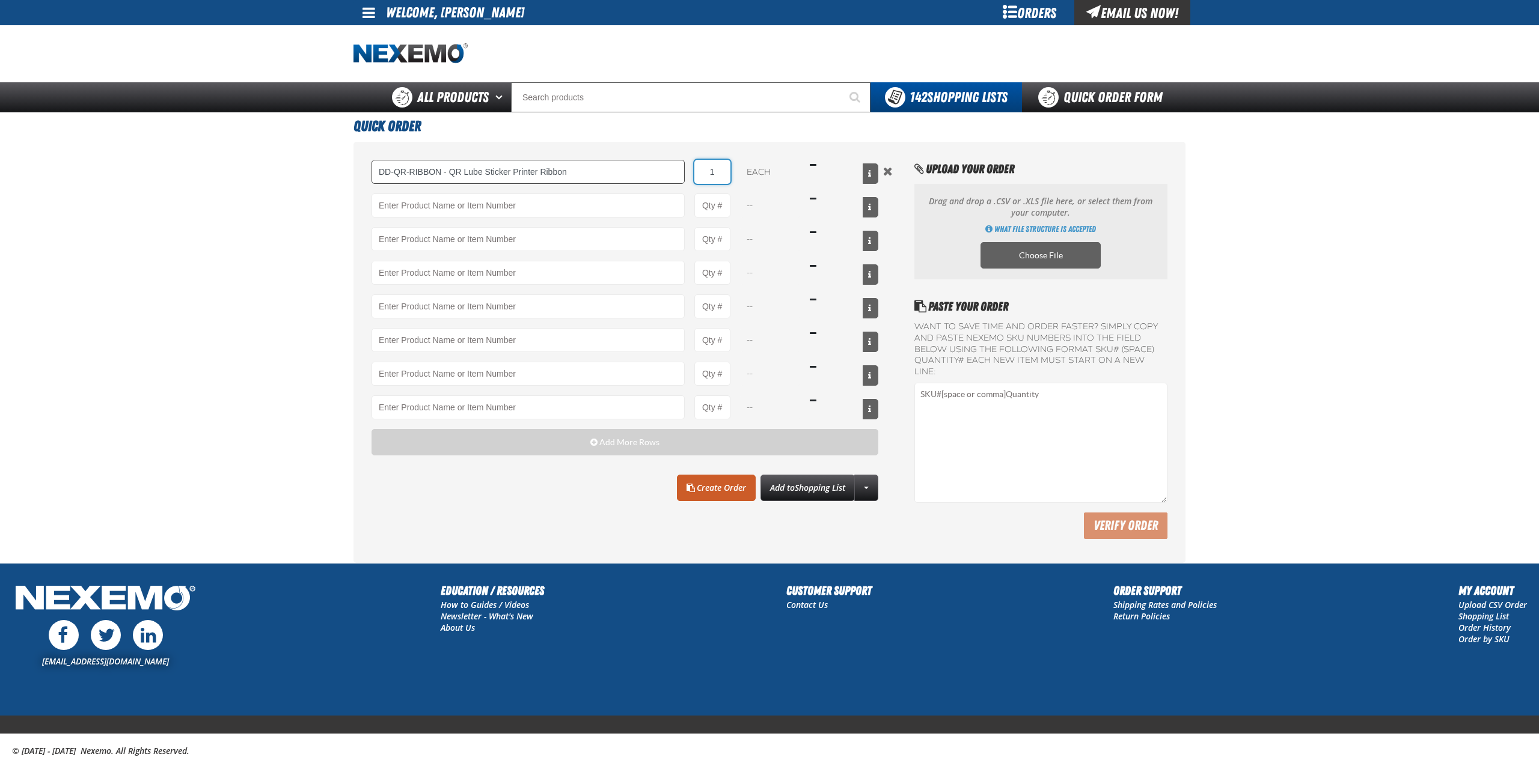
drag, startPoint x: 713, startPoint y: 172, endPoint x: 680, endPoint y: 175, distance: 33.1
click at [681, 175] on div "DD-QR-RIBBON - QR Lube Sticker Printer Ribbon 1 each $0.00" at bounding box center [625, 172] width 507 height 24
type input "3"
click at [739, 125] on h1 "Quick Order" at bounding box center [770, 124] width 833 height 25
click at [715, 489] on link "Create Order" at bounding box center [716, 488] width 79 height 27
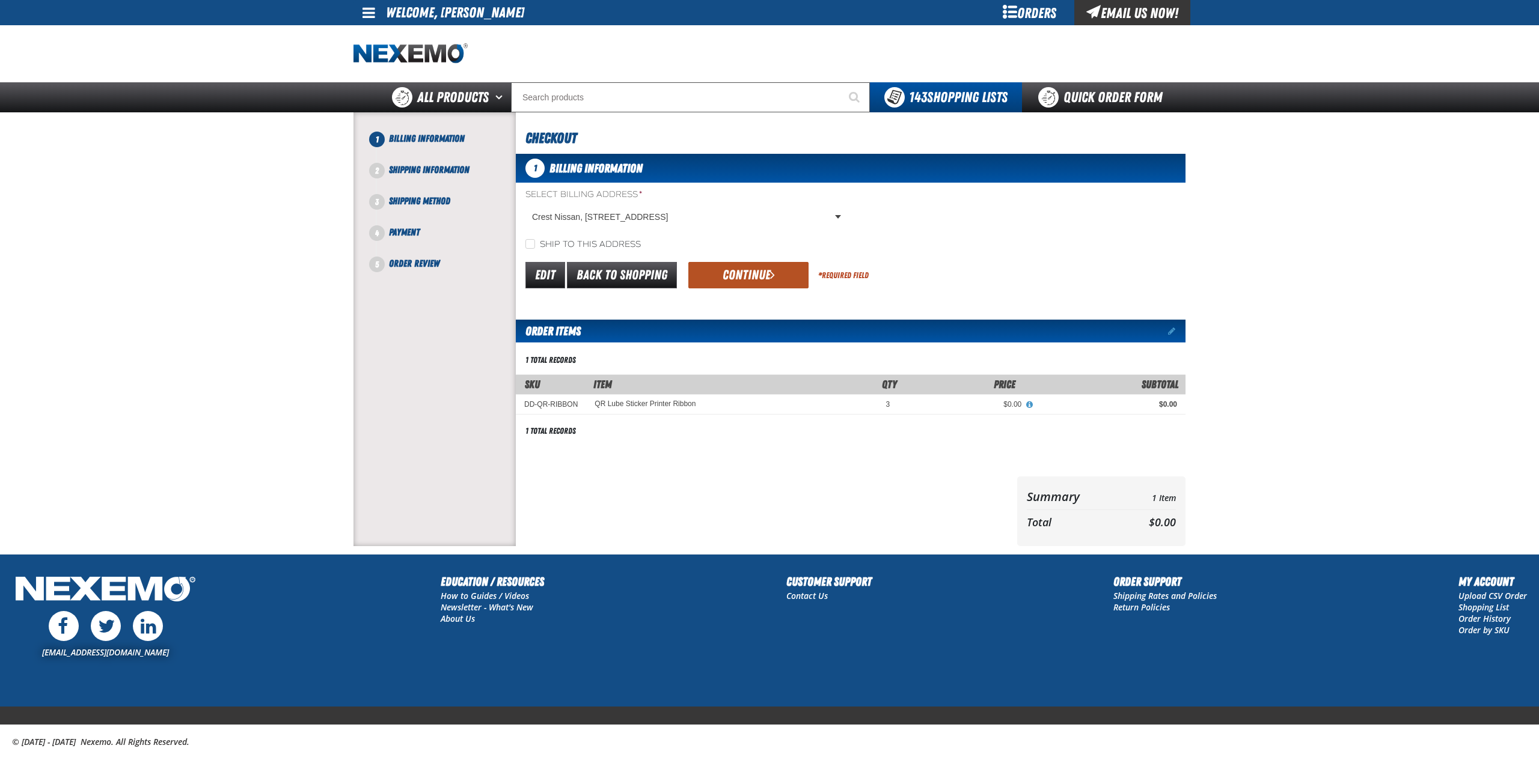
click at [745, 268] on button "Continue" at bounding box center [749, 275] width 120 height 27
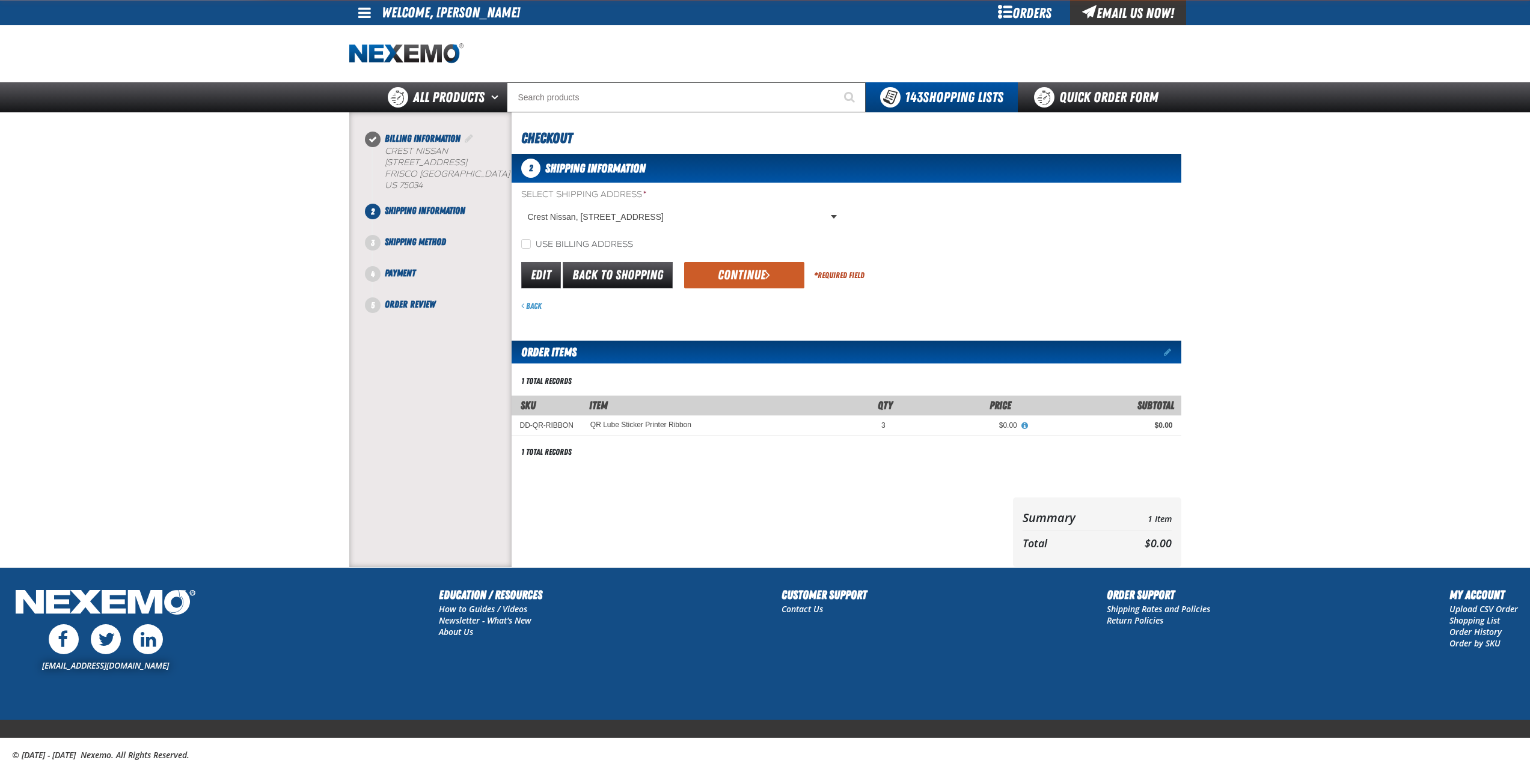
drag, startPoint x: 748, startPoint y: 282, endPoint x: 755, endPoint y: 285, distance: 7.6
click at [749, 281] on button "Continue" at bounding box center [745, 275] width 120 height 27
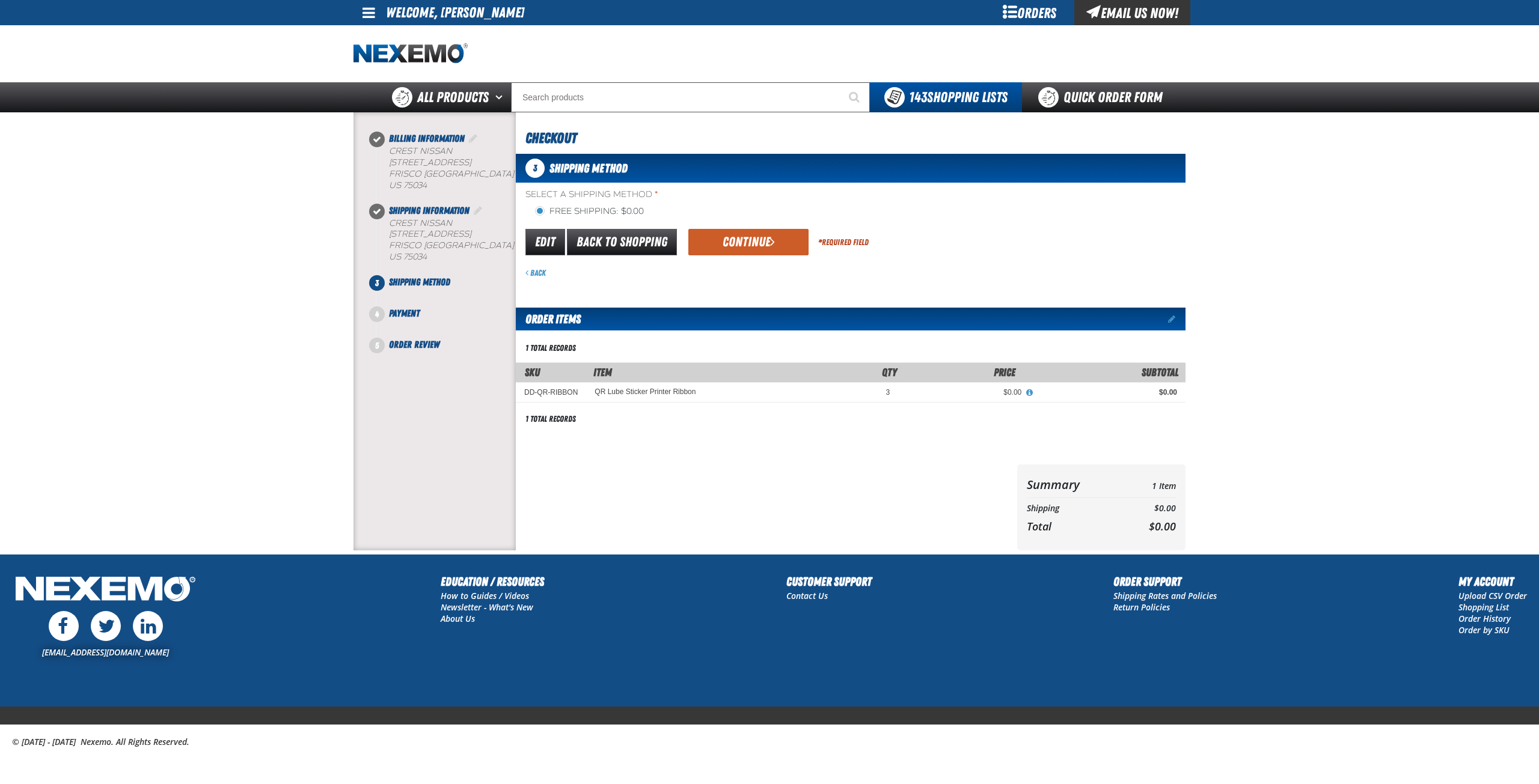
click at [795, 246] on button "Continue" at bounding box center [749, 242] width 120 height 27
